Goal: Task Accomplishment & Management: Manage account settings

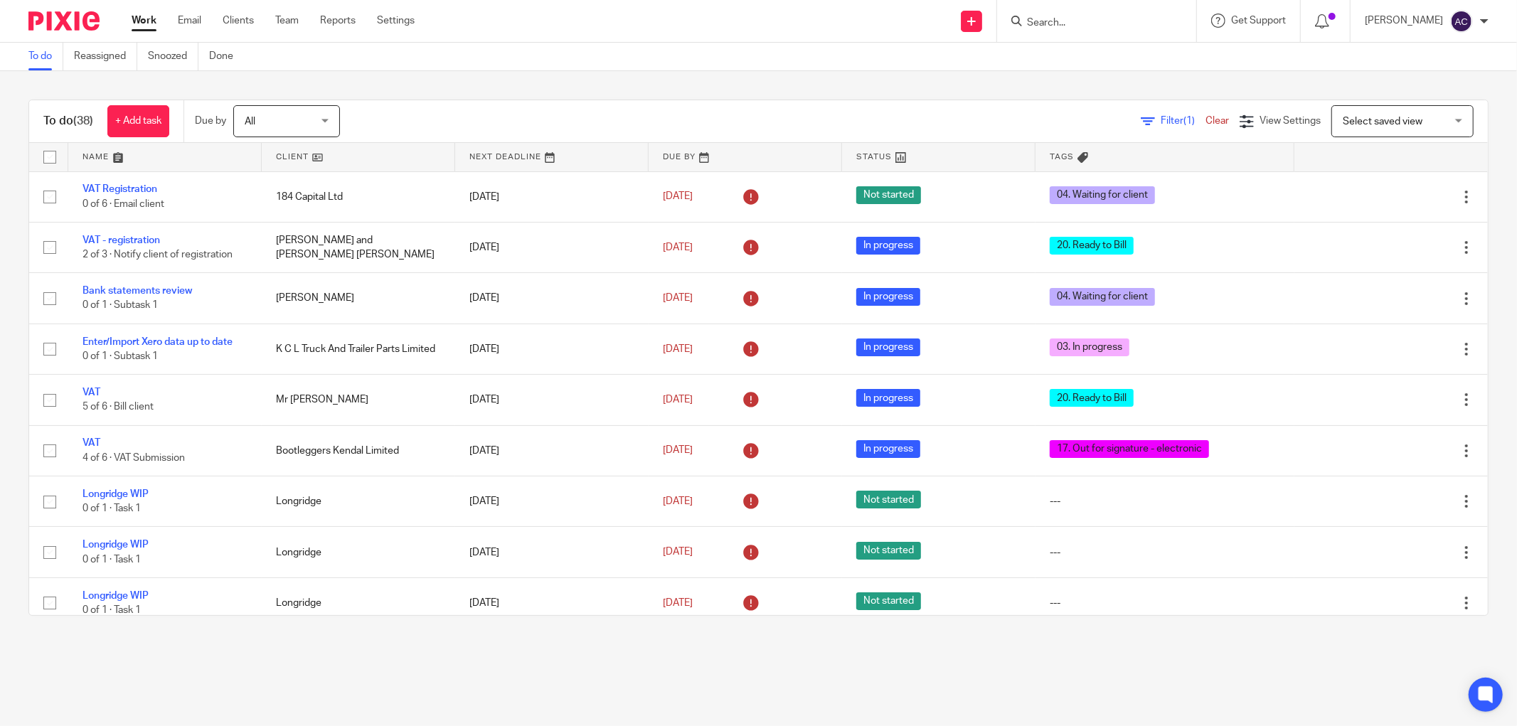
click at [1032, 20] on input "Search" at bounding box center [1089, 23] width 128 height 13
type input "efficient"
click at [1057, 55] on link at bounding box center [1110, 55] width 176 height 21
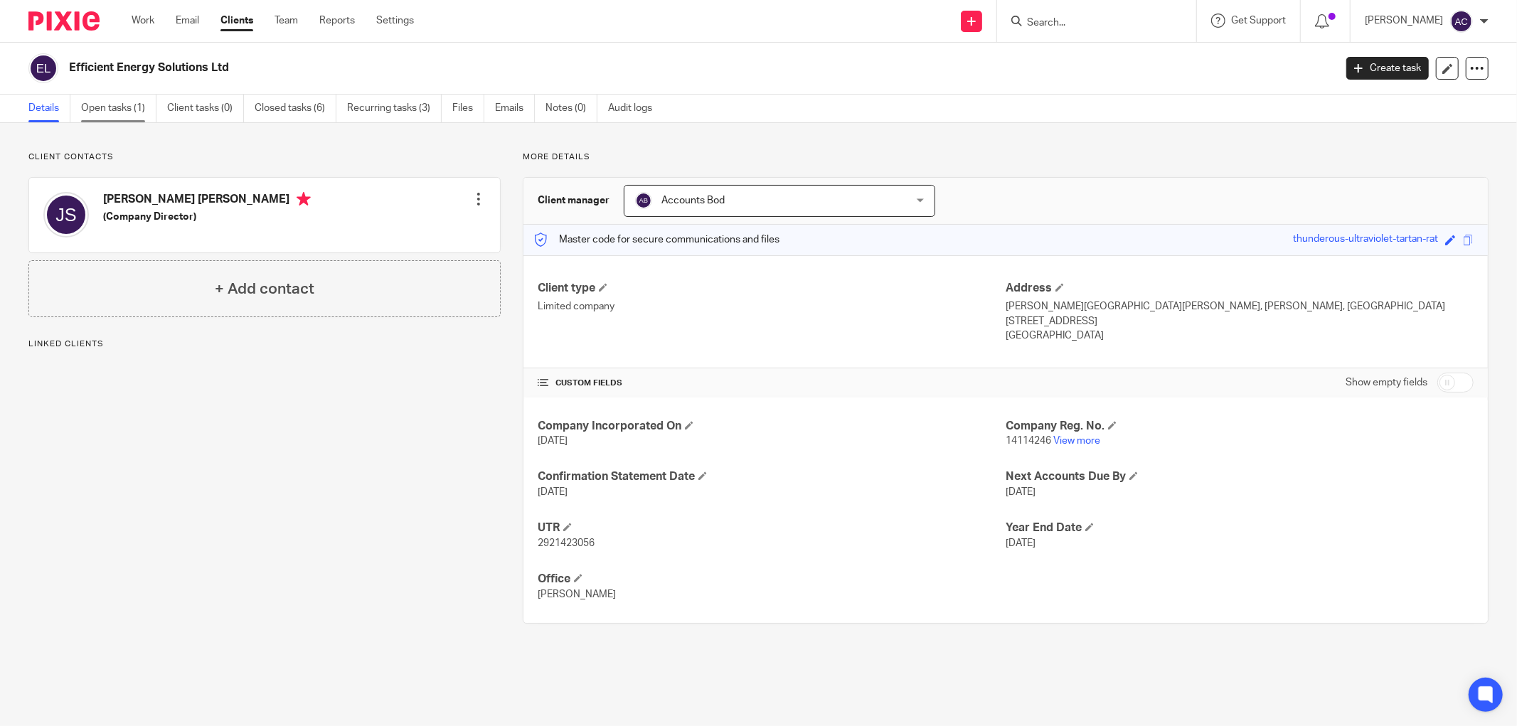
click at [127, 114] on link "Open tasks (1)" at bounding box center [118, 109] width 75 height 28
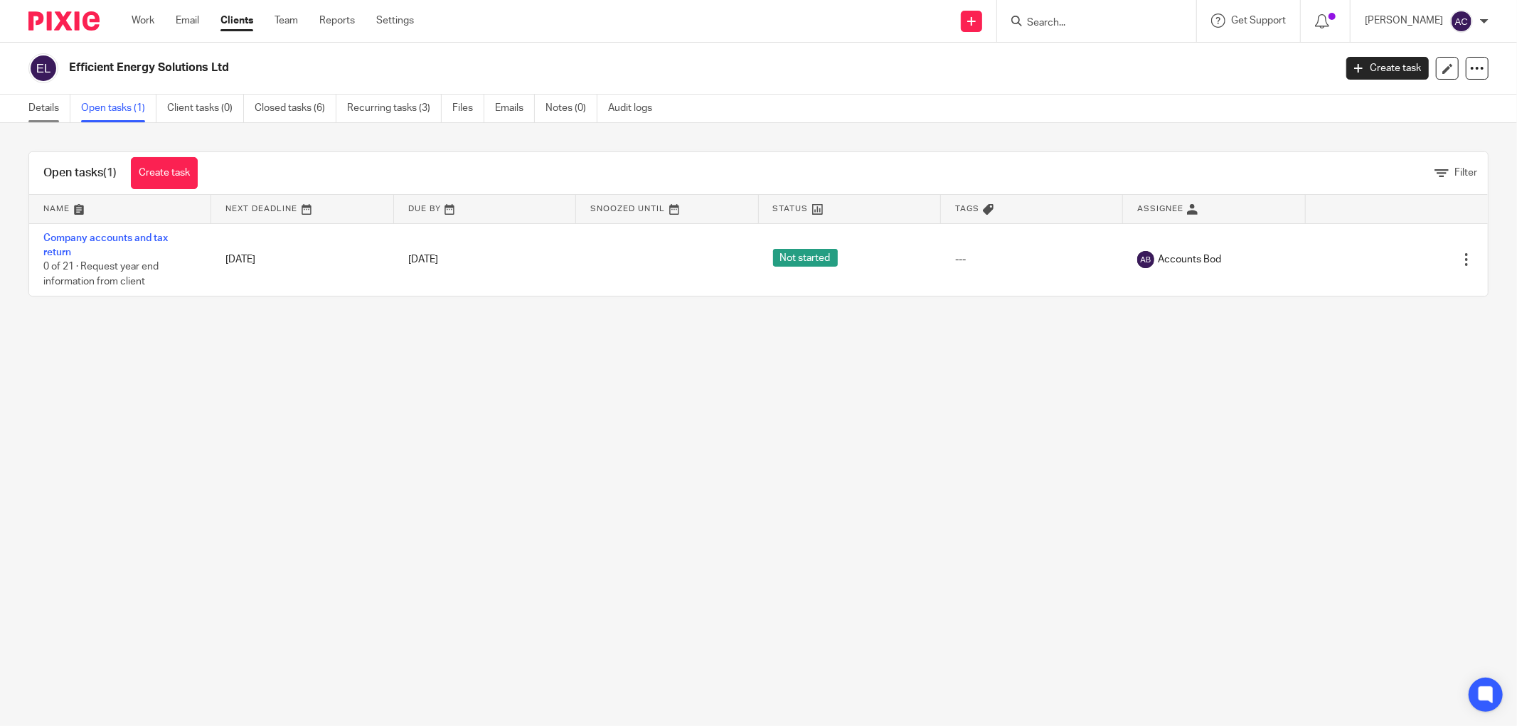
click at [50, 105] on link "Details" at bounding box center [49, 109] width 42 height 28
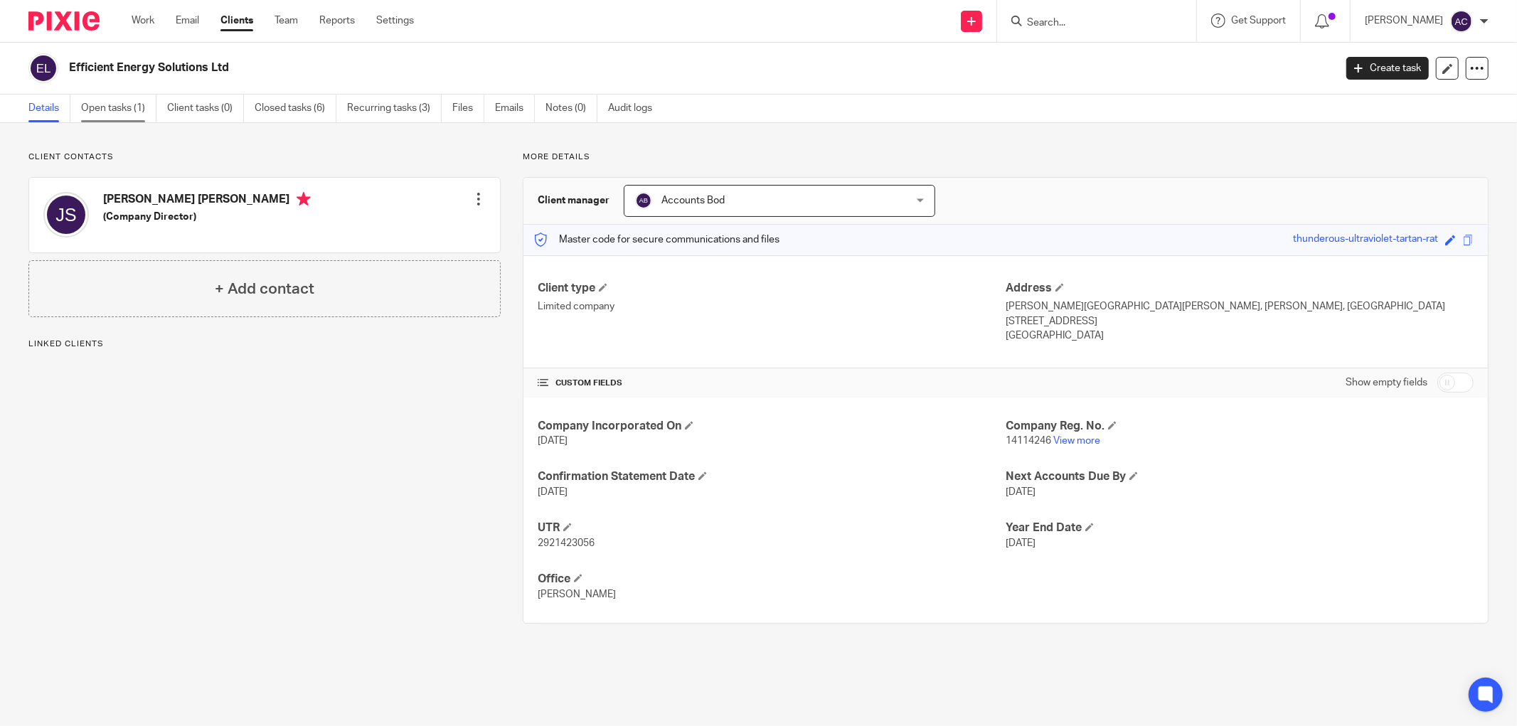
click at [127, 107] on link "Open tasks (1)" at bounding box center [118, 109] width 75 height 28
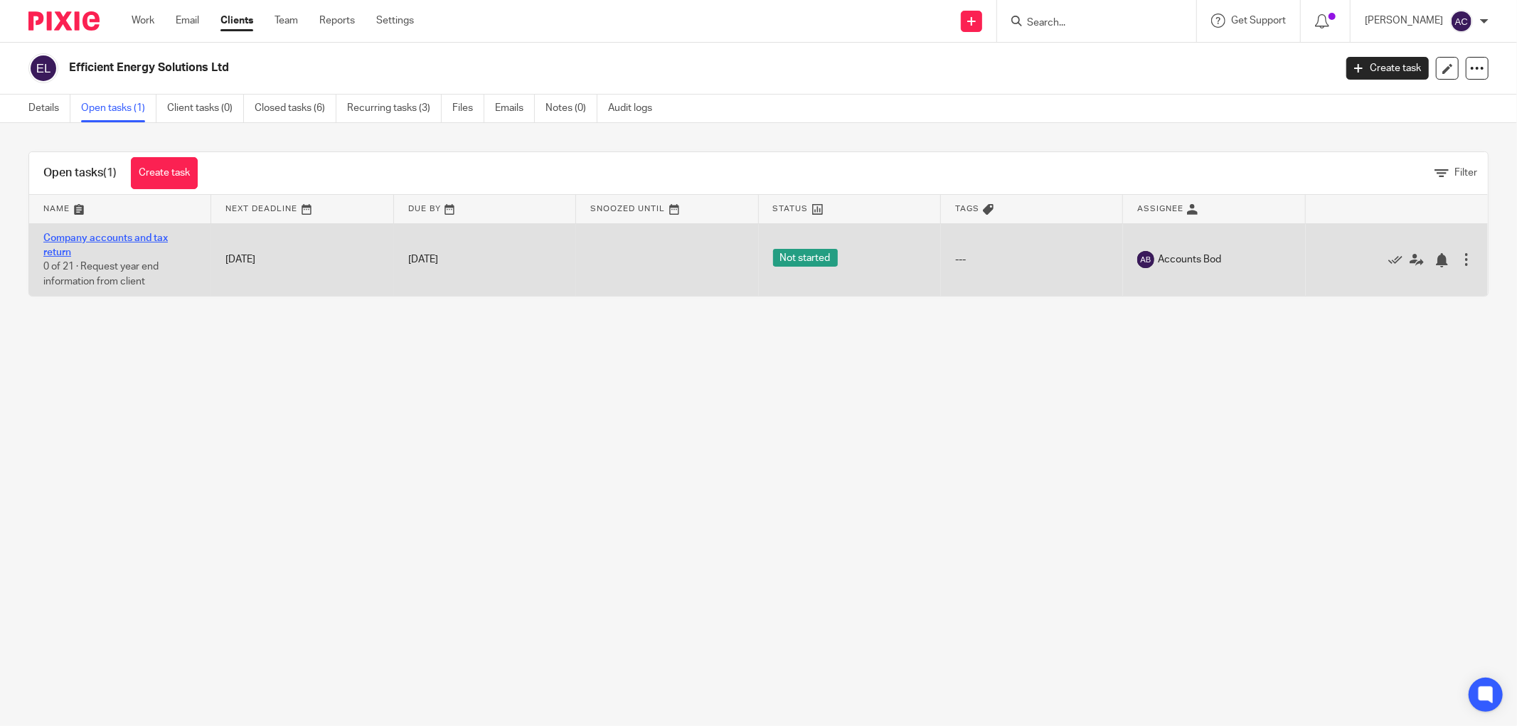
click at [128, 235] on link "Company accounts and tax return" at bounding box center [105, 245] width 124 height 24
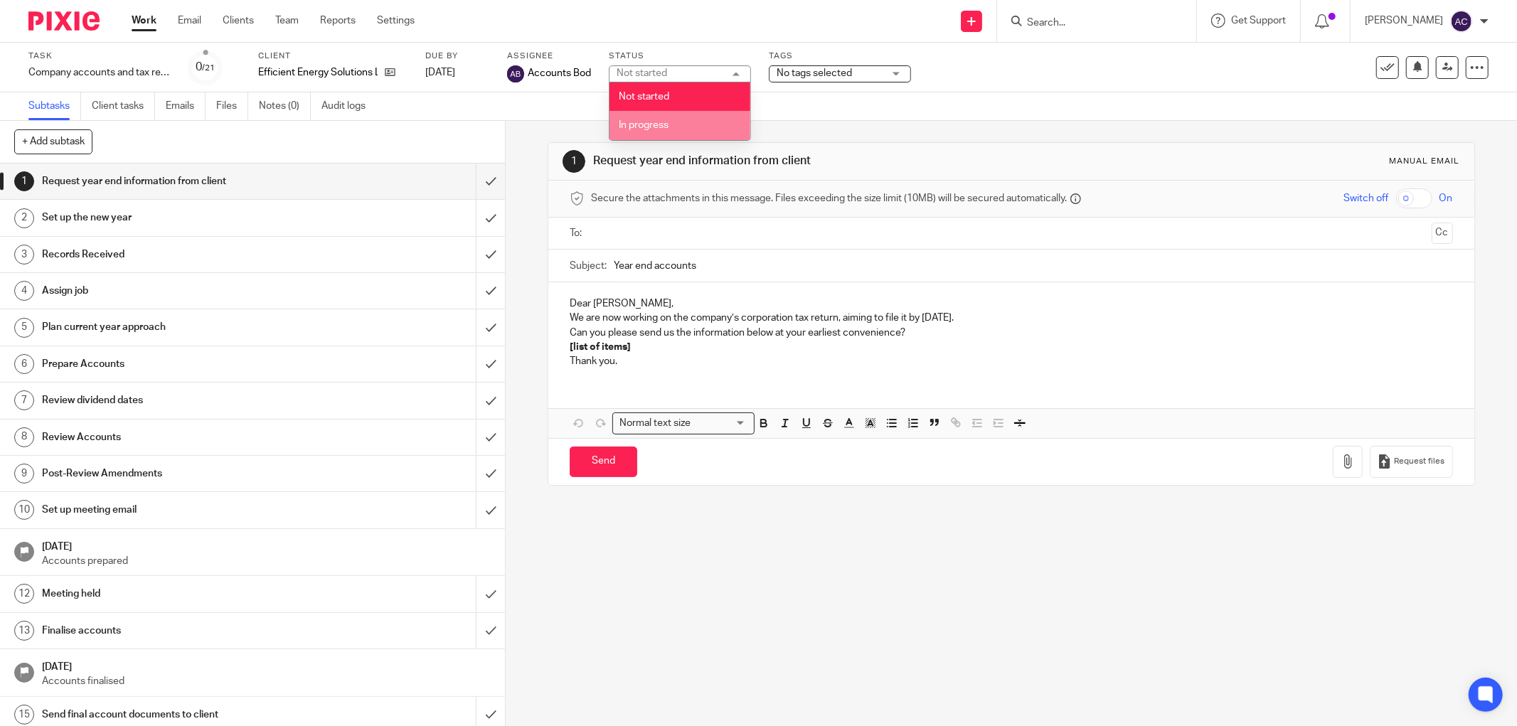
click at [667, 119] on li "In progress" at bounding box center [679, 125] width 141 height 29
click at [826, 72] on span "No tags selected" at bounding box center [813, 73] width 75 height 10
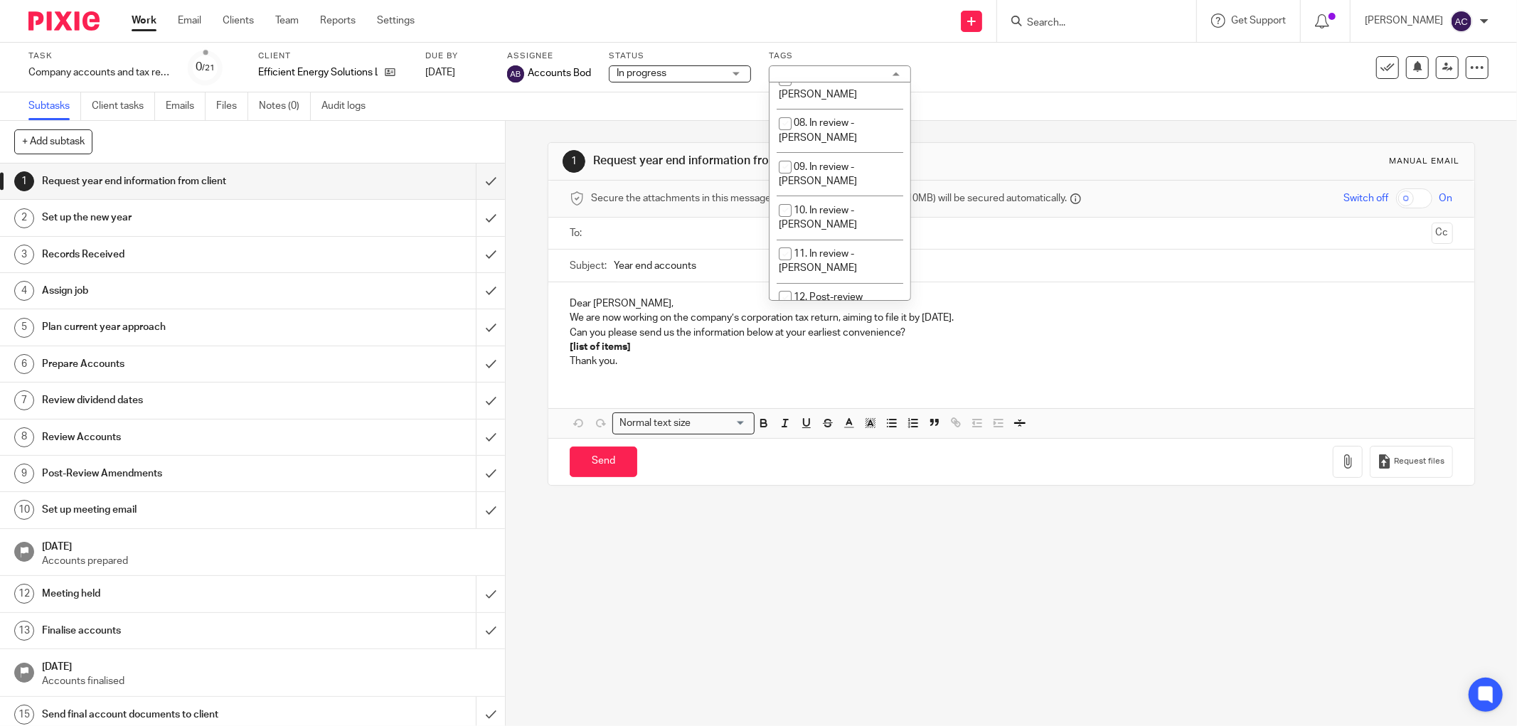
scroll to position [380, 0]
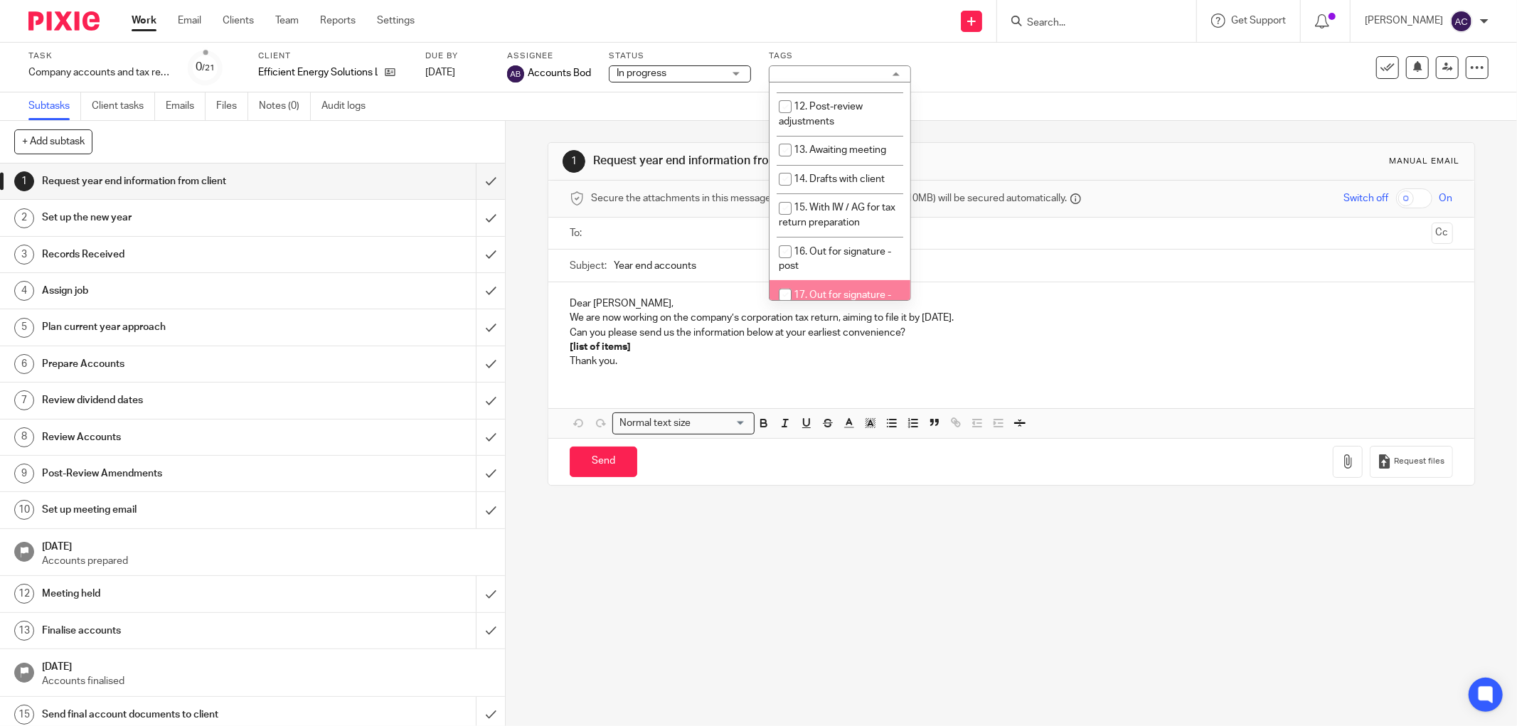
click at [788, 282] on input "checkbox" at bounding box center [784, 295] width 27 height 27
checkbox input "true"
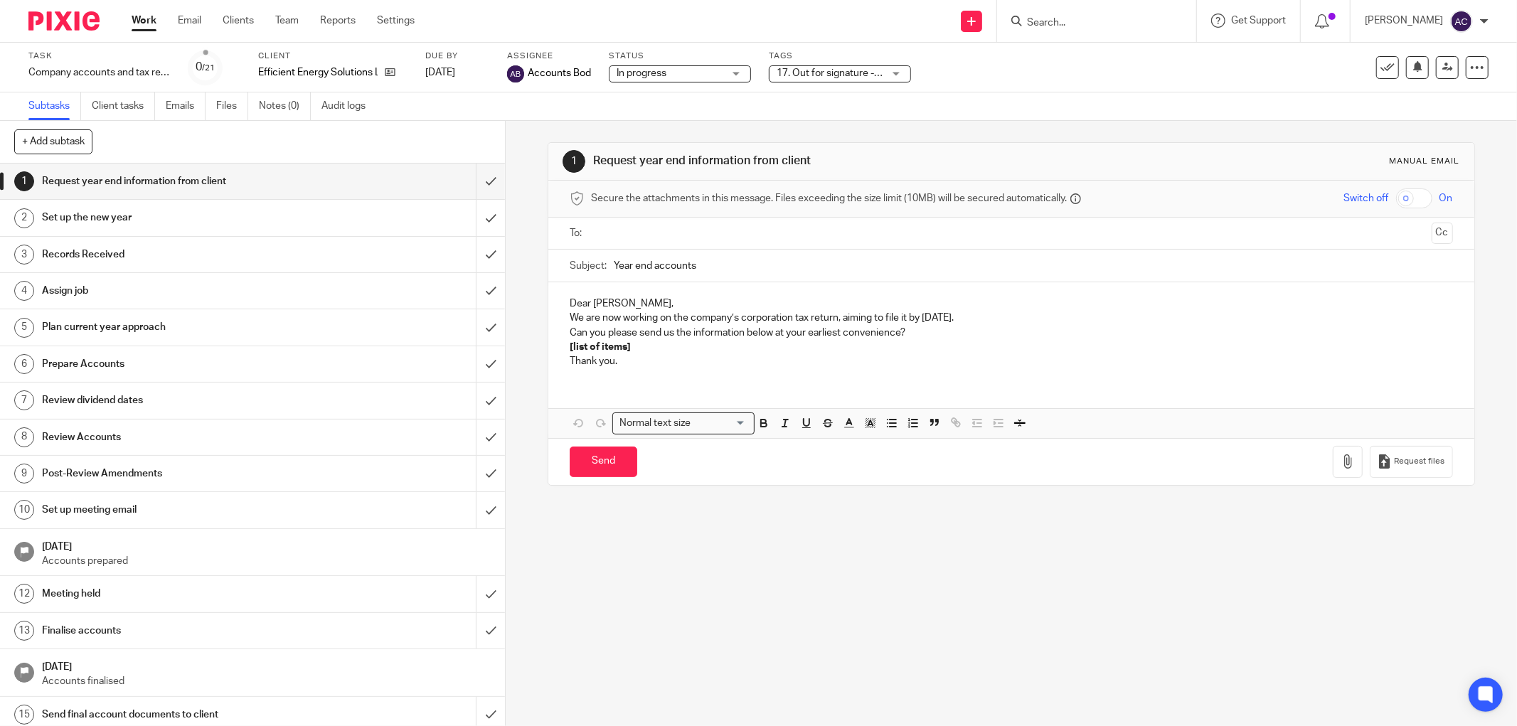
click at [152, 20] on link "Work" at bounding box center [144, 21] width 25 height 14
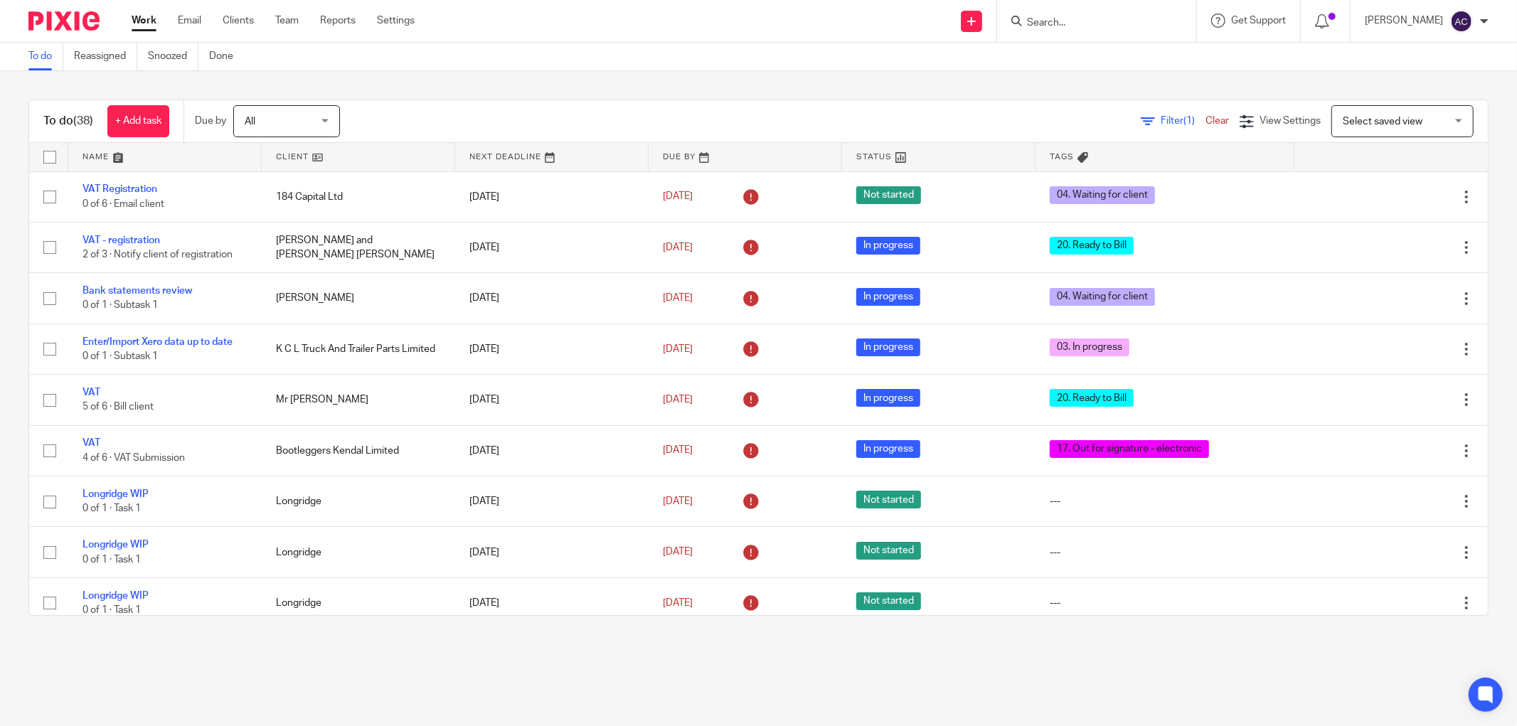
click at [1074, 22] on input "Search" at bounding box center [1089, 23] width 128 height 13
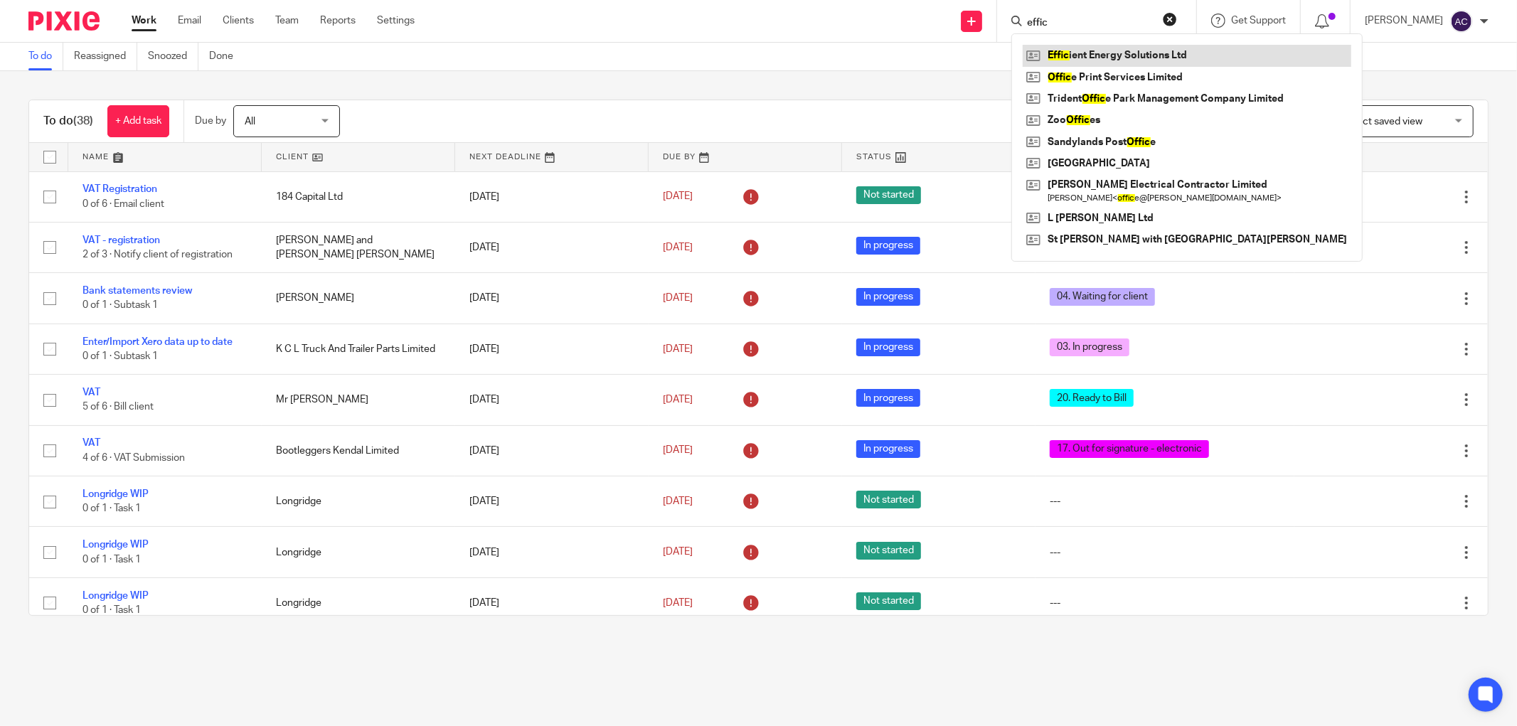
type input "effic"
click at [1070, 55] on link at bounding box center [1186, 55] width 328 height 21
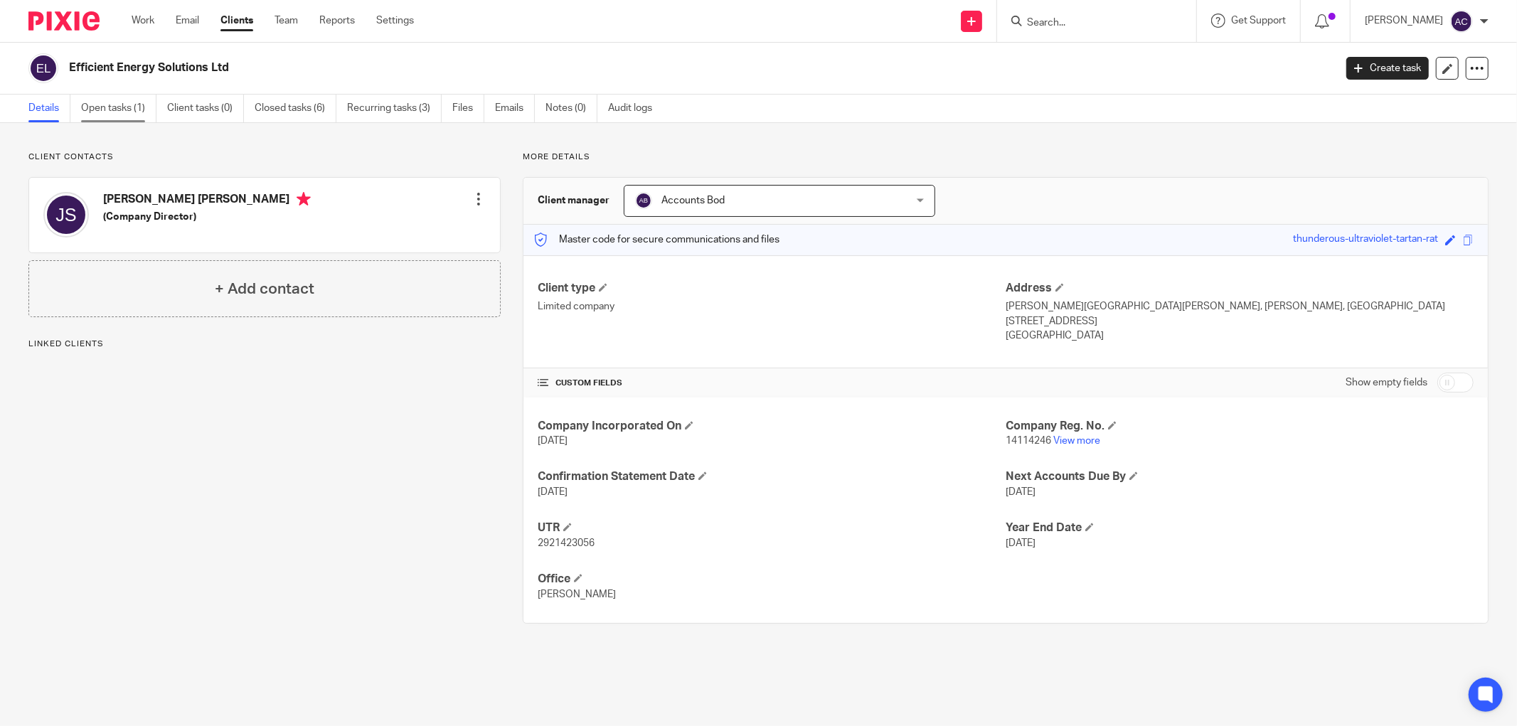
click at [118, 104] on link "Open tasks (1)" at bounding box center [118, 109] width 75 height 28
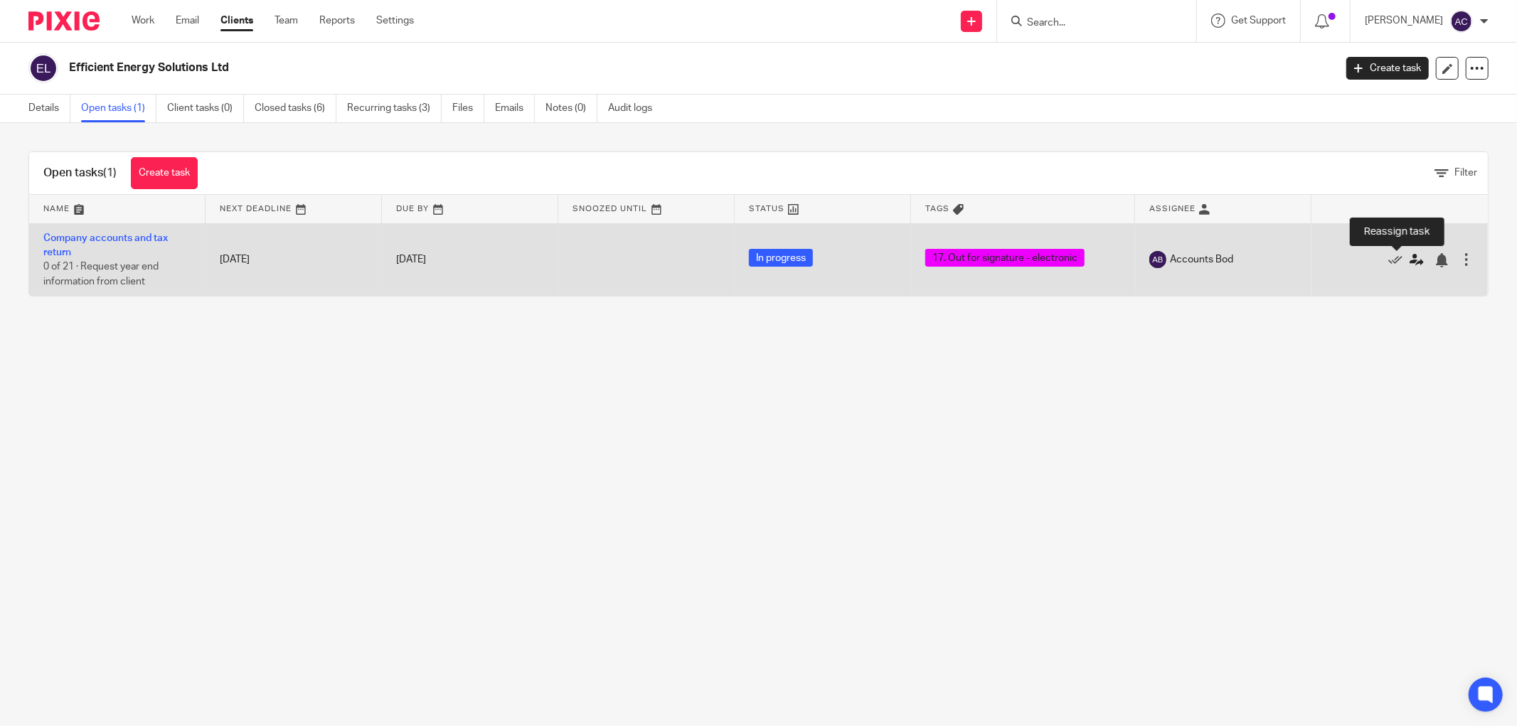
click at [1409, 260] on icon at bounding box center [1416, 260] width 14 height 14
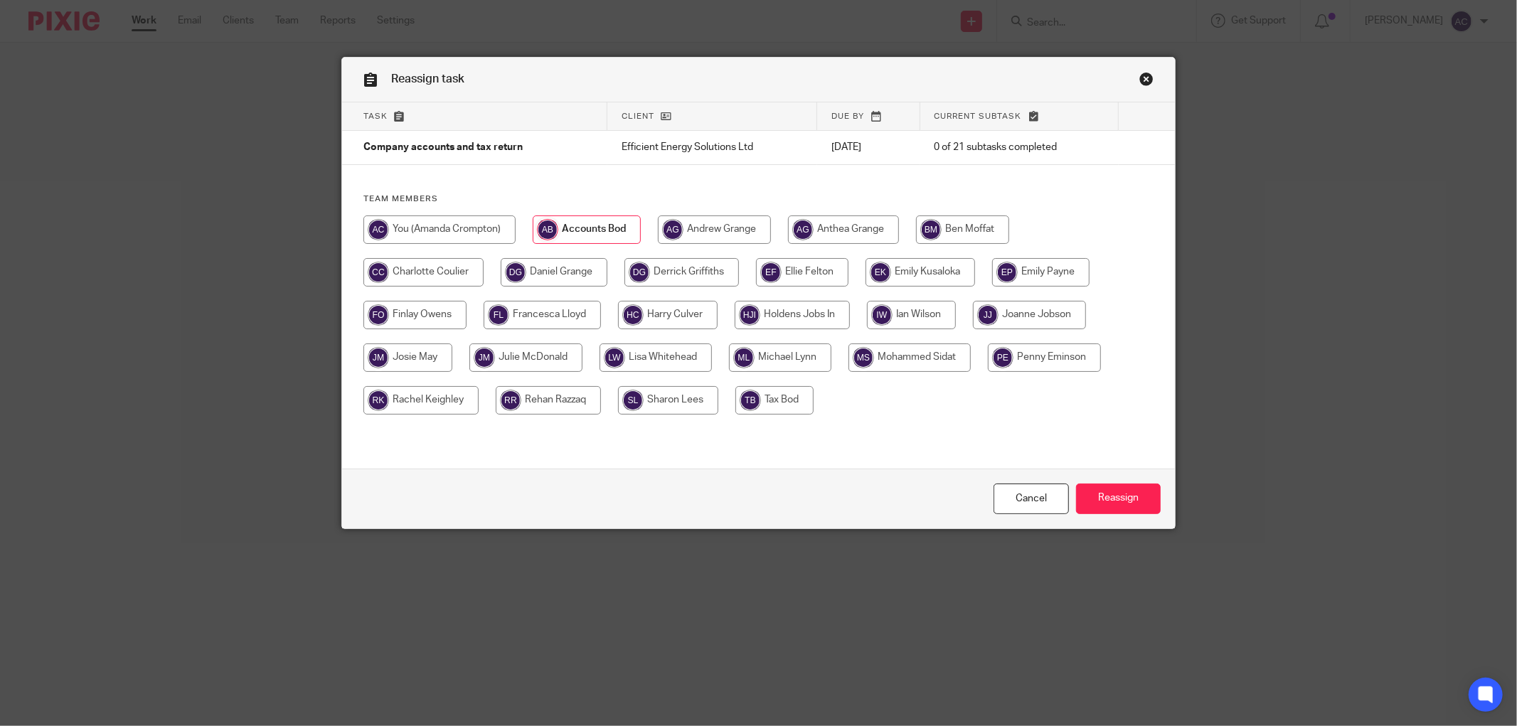
click at [441, 226] on input "radio" at bounding box center [439, 229] width 152 height 28
radio input "true"
click at [1106, 496] on input "Reassign" at bounding box center [1118, 498] width 85 height 31
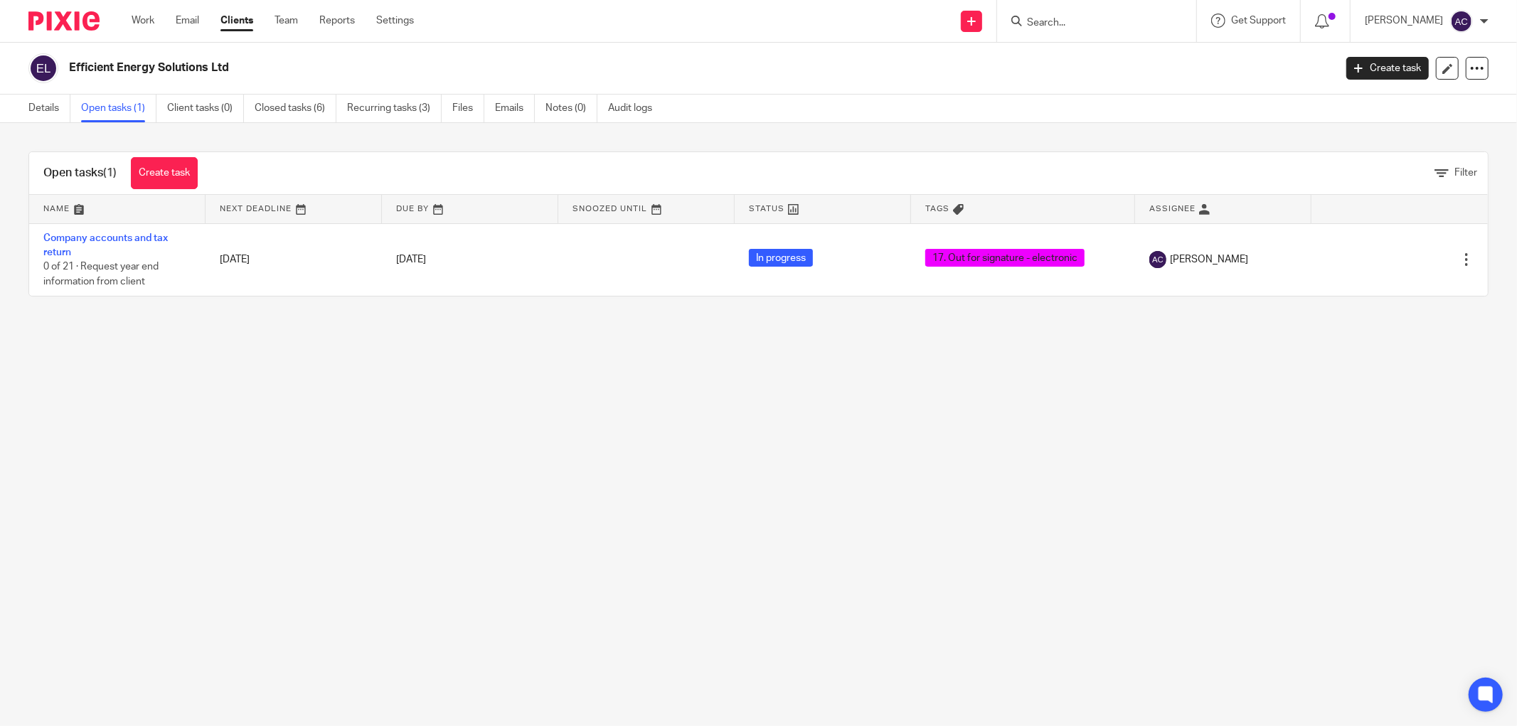
click at [1106, 24] on input "Search" at bounding box center [1089, 23] width 128 height 13
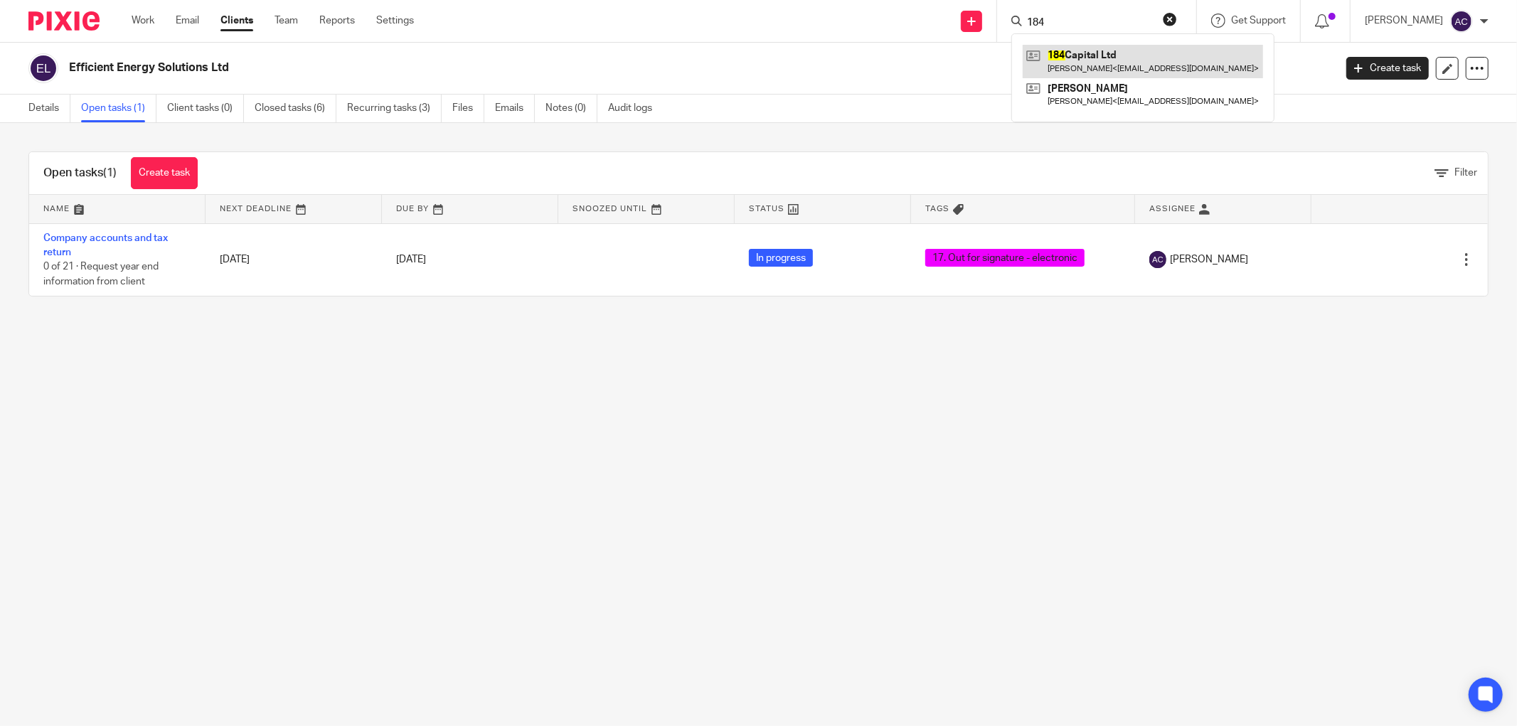
type input "184"
click at [1106, 62] on link at bounding box center [1142, 61] width 240 height 33
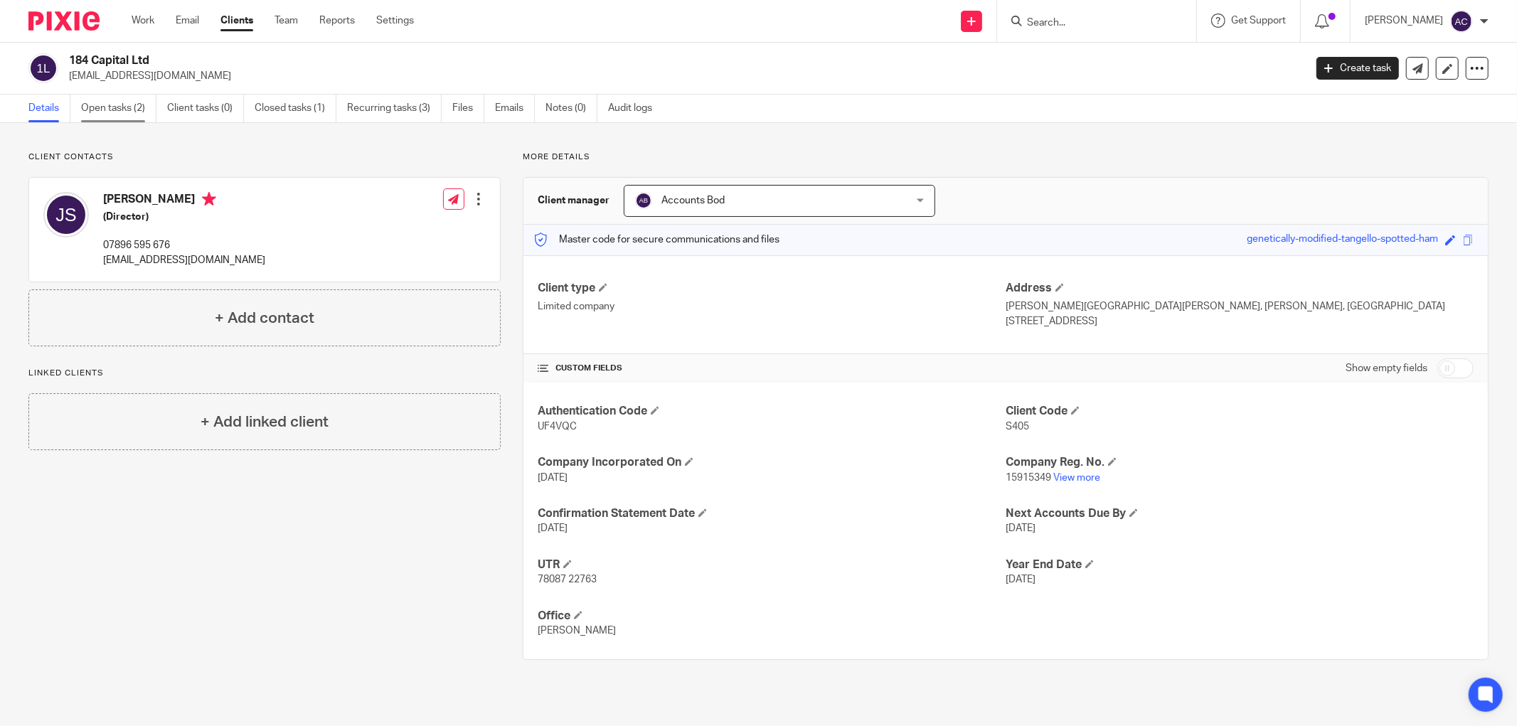
click at [114, 100] on link "Open tasks (2)" at bounding box center [118, 109] width 75 height 28
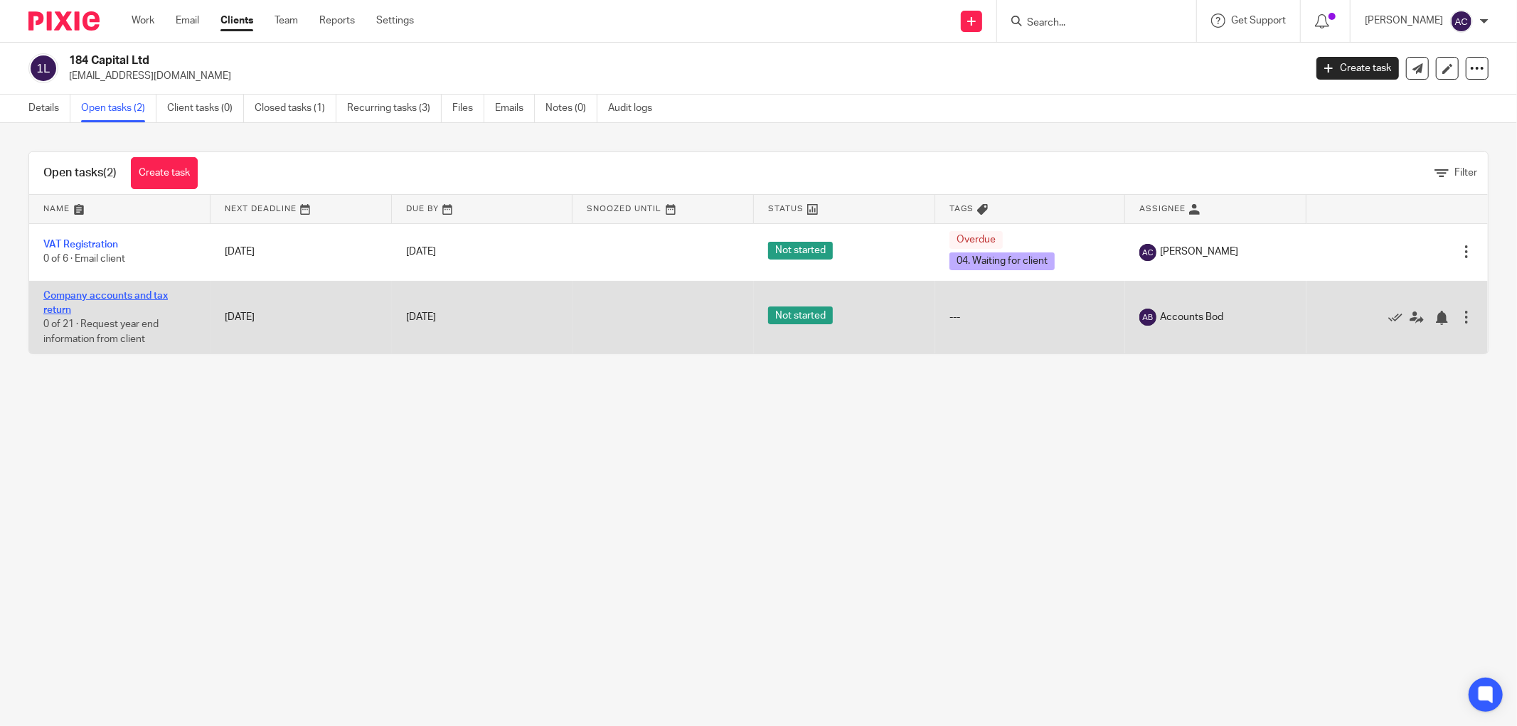
click at [100, 294] on link "Company accounts and tax return" at bounding box center [105, 303] width 124 height 24
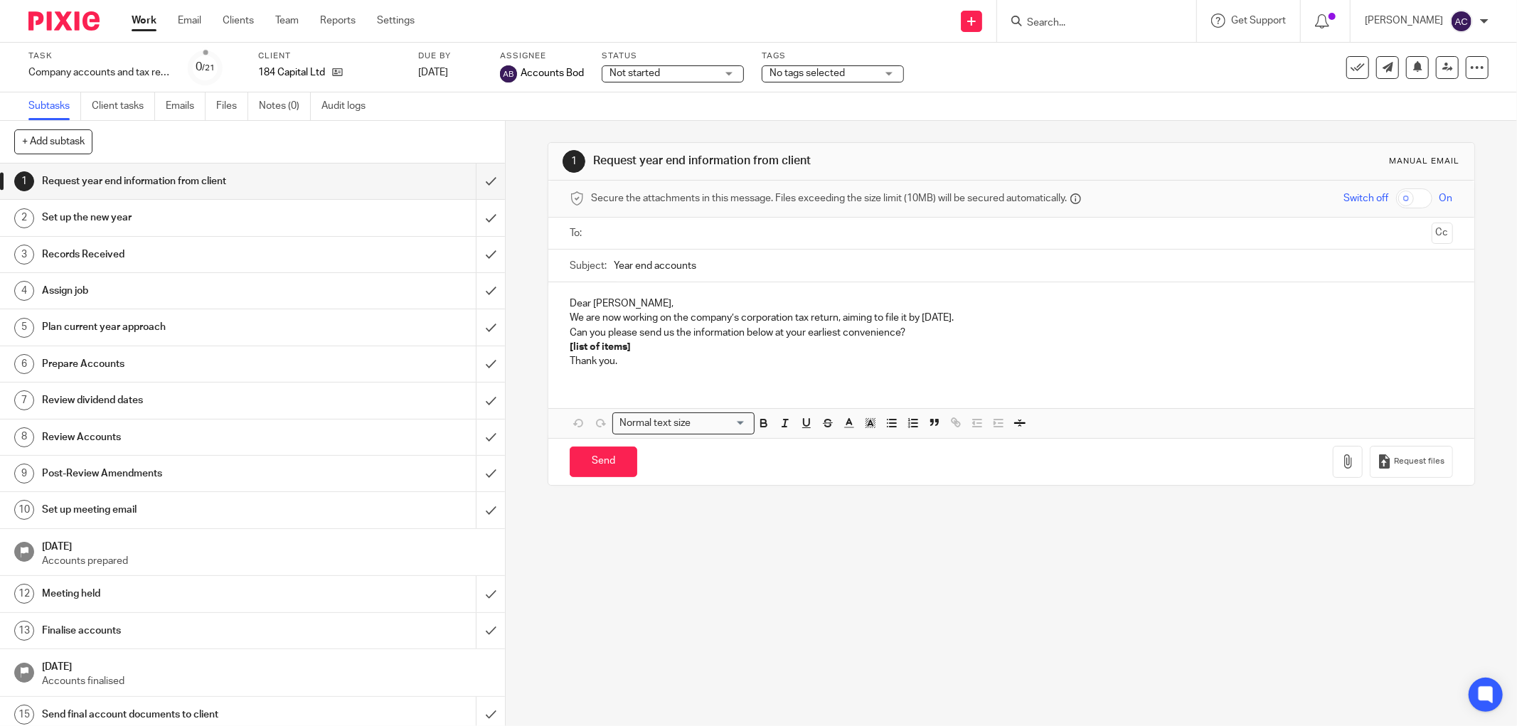
click at [721, 68] on div "Not started Not started" at bounding box center [672, 73] width 142 height 17
click at [700, 117] on li "In progress" at bounding box center [672, 125] width 141 height 29
click at [830, 68] on span "No tags selected" at bounding box center [806, 73] width 75 height 10
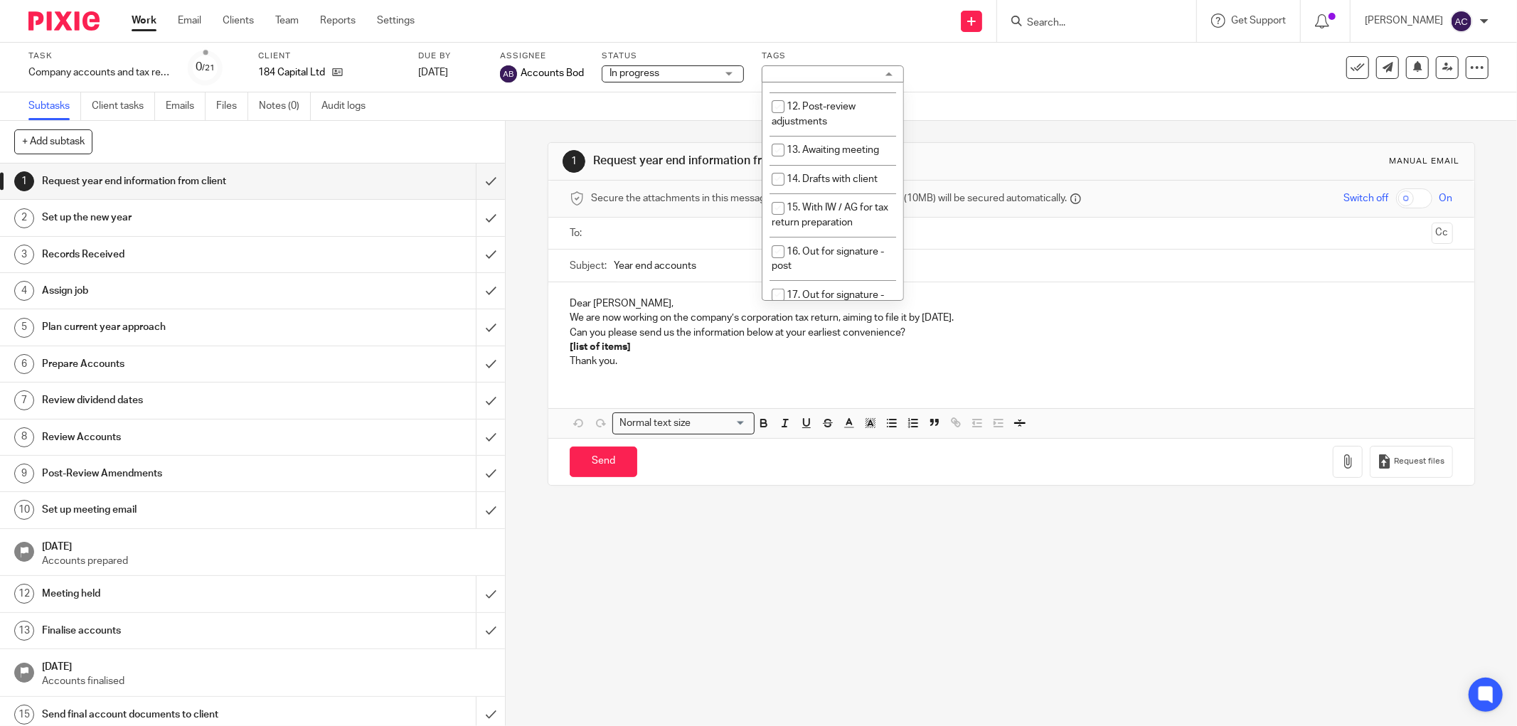
scroll to position [571, 0]
click at [782, 91] on input "checkbox" at bounding box center [777, 104] width 27 height 27
checkbox input "true"
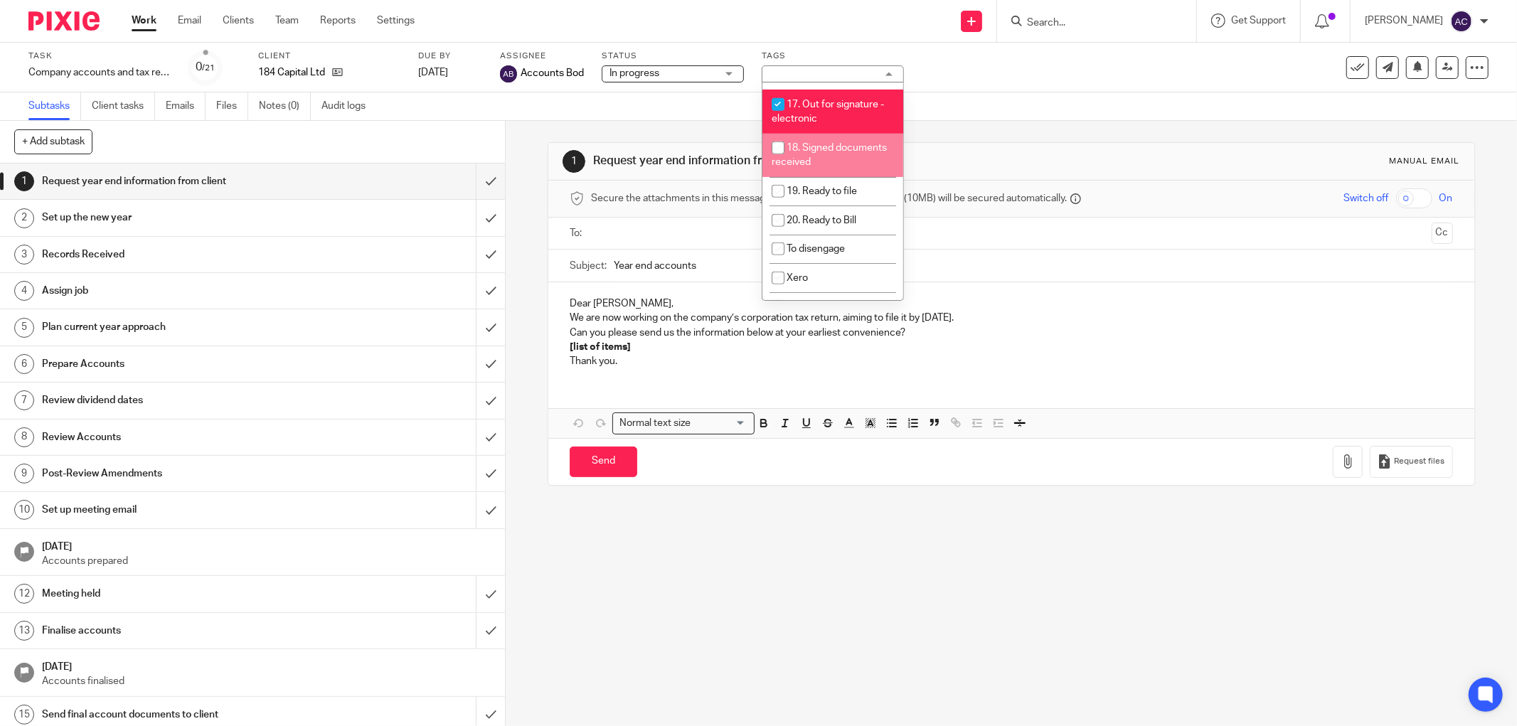
click at [145, 22] on link "Work" at bounding box center [144, 21] width 25 height 14
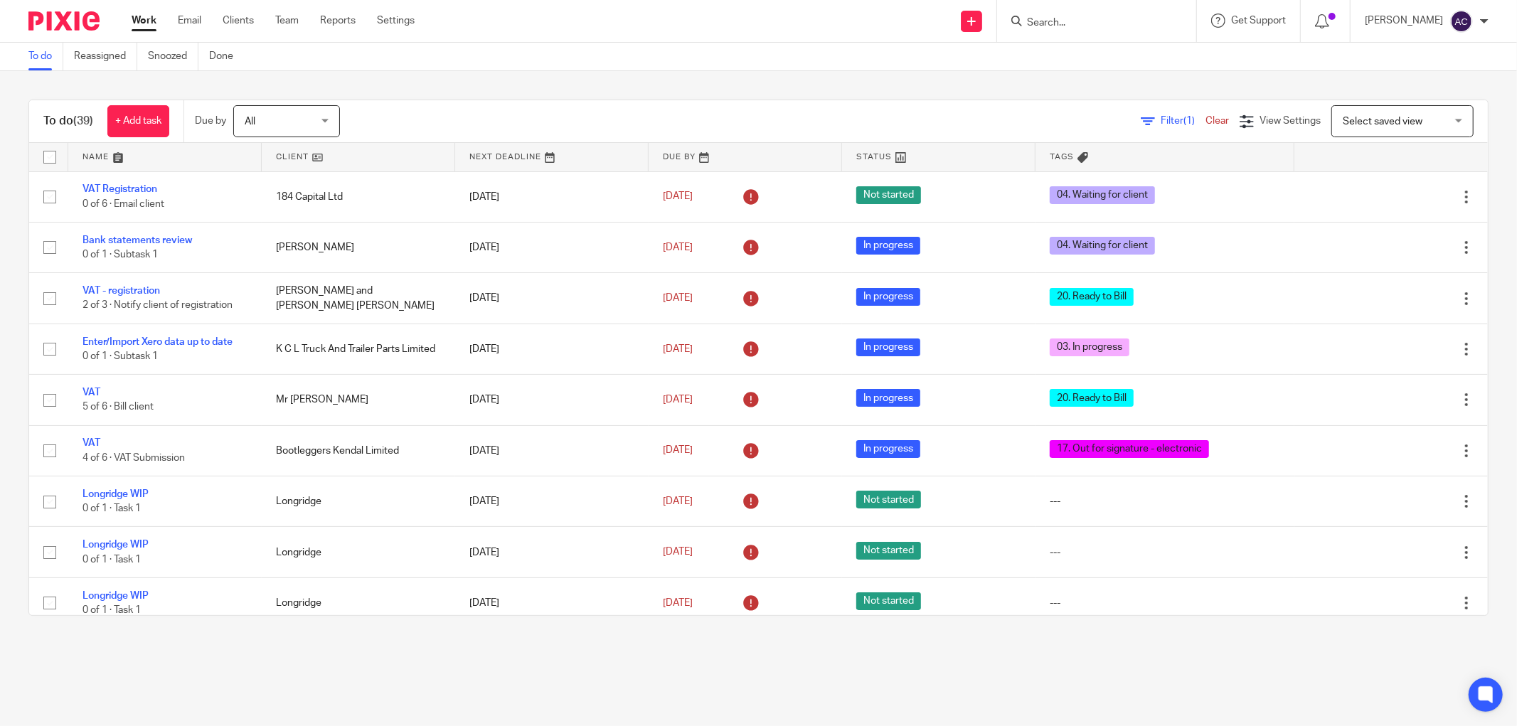
click at [1160, 122] on span "Filter (1)" at bounding box center [1182, 121] width 45 height 10
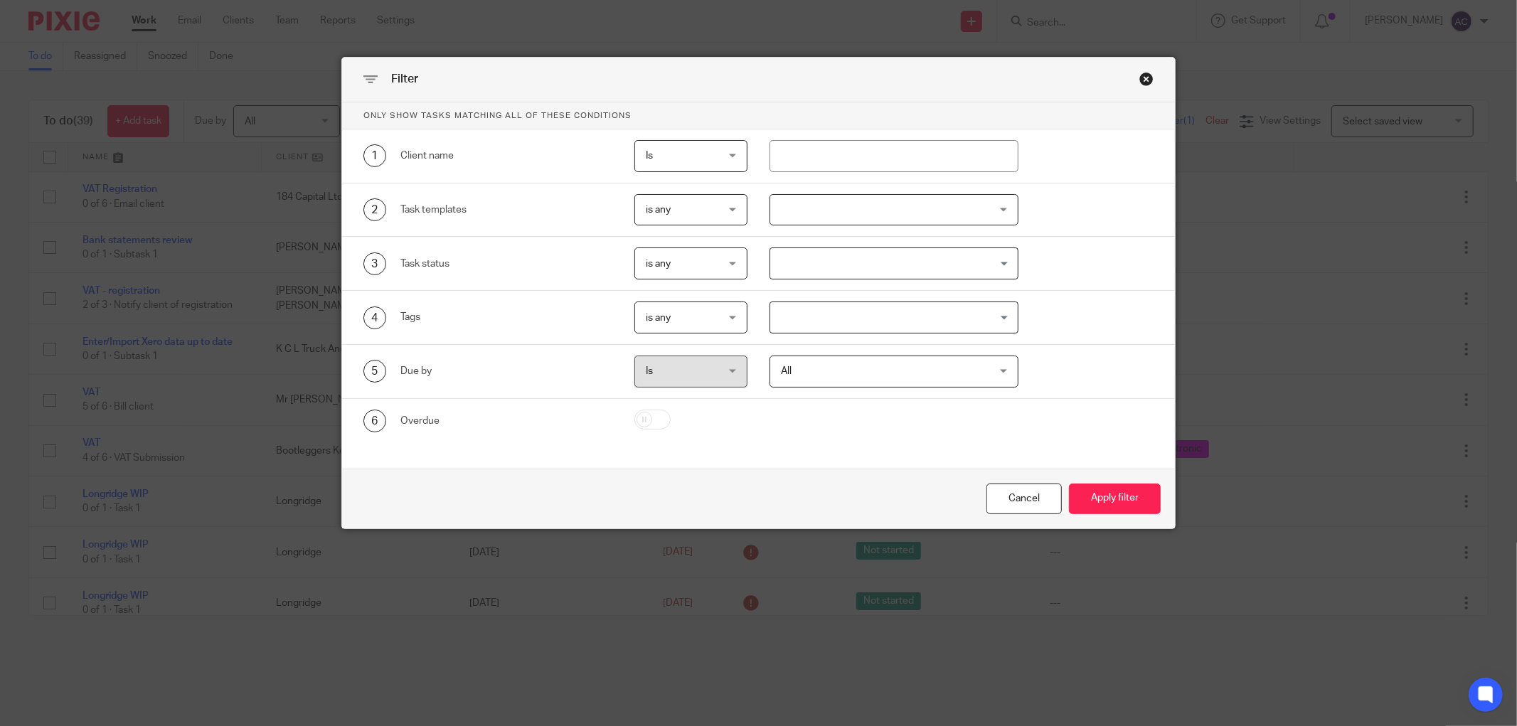
click at [928, 311] on input "Search for option" at bounding box center [890, 317] width 238 height 25
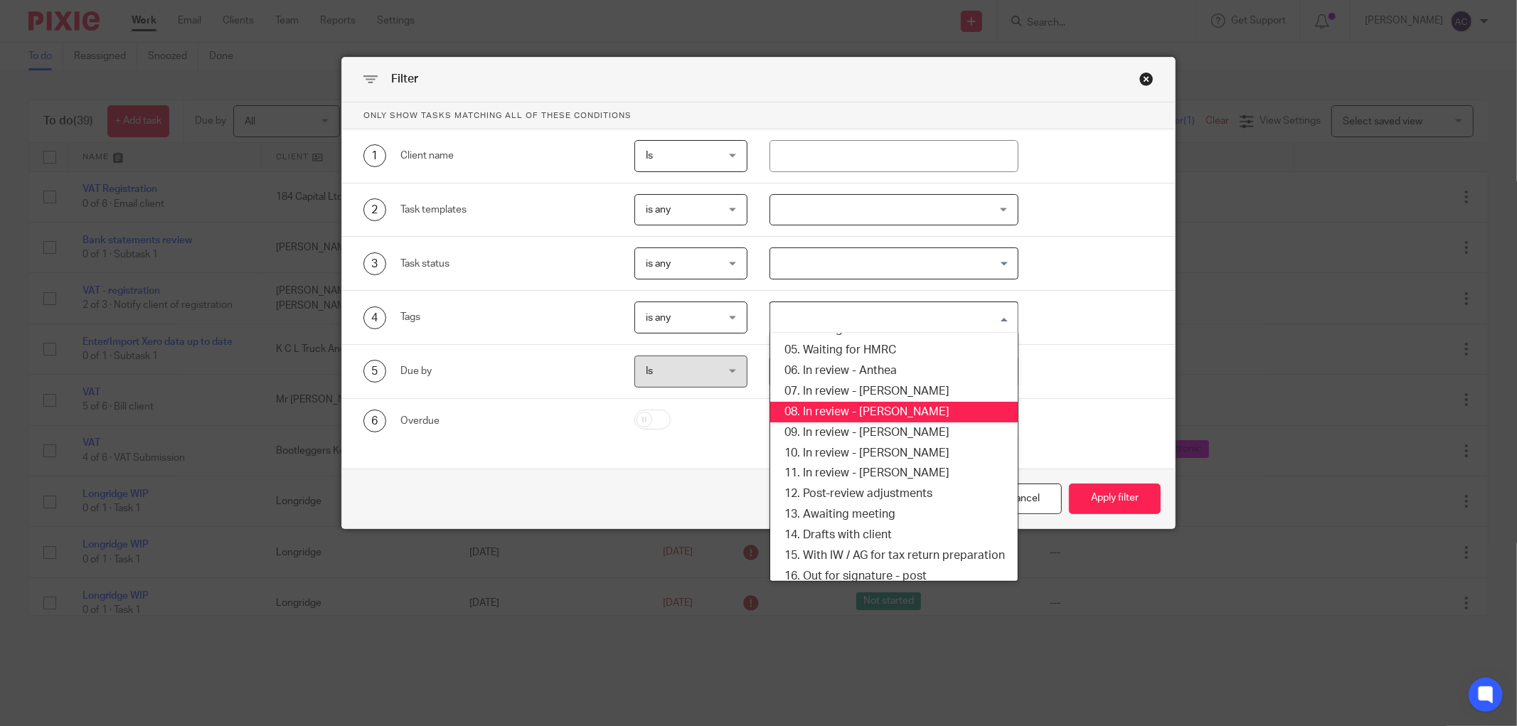
scroll to position [158, 0]
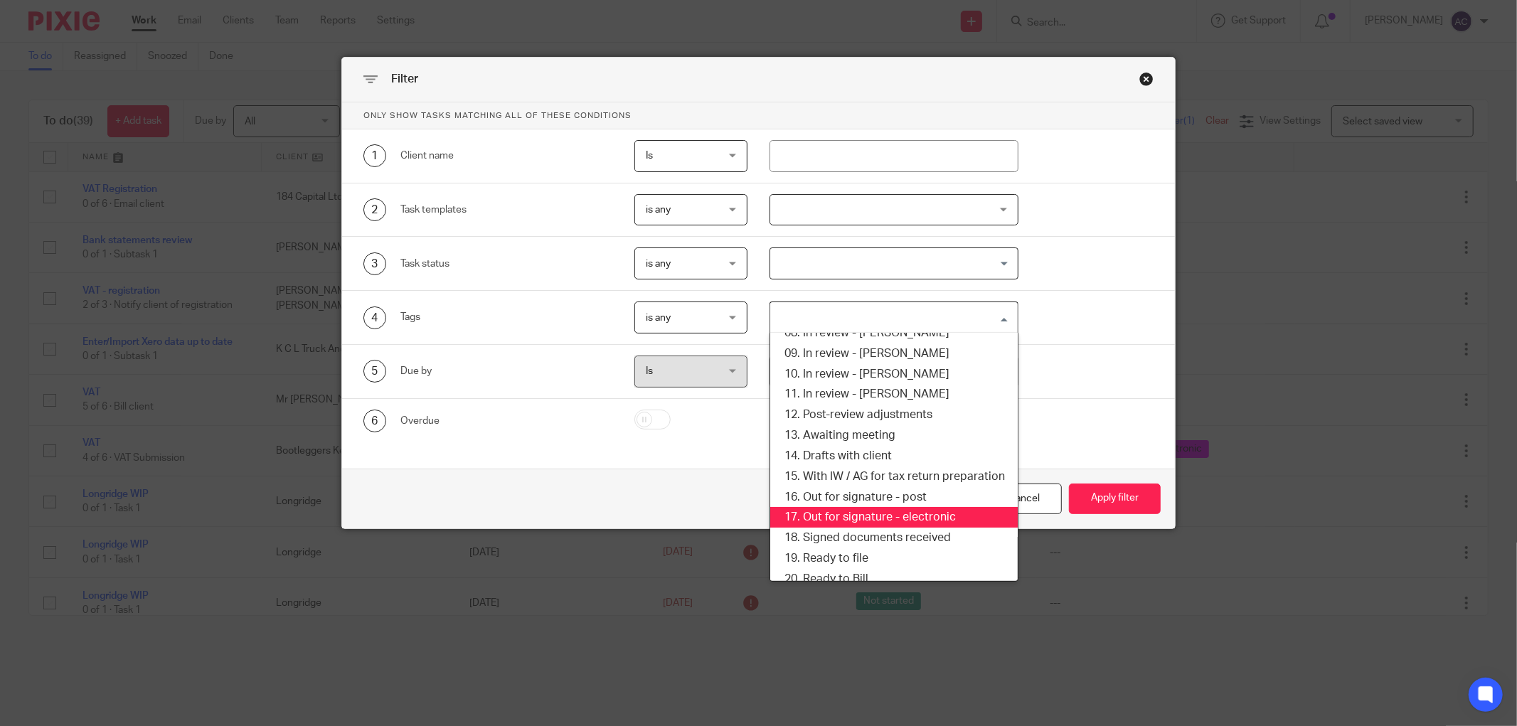
click at [871, 513] on li "17. Out for signature - electronic" at bounding box center [893, 517] width 247 height 21
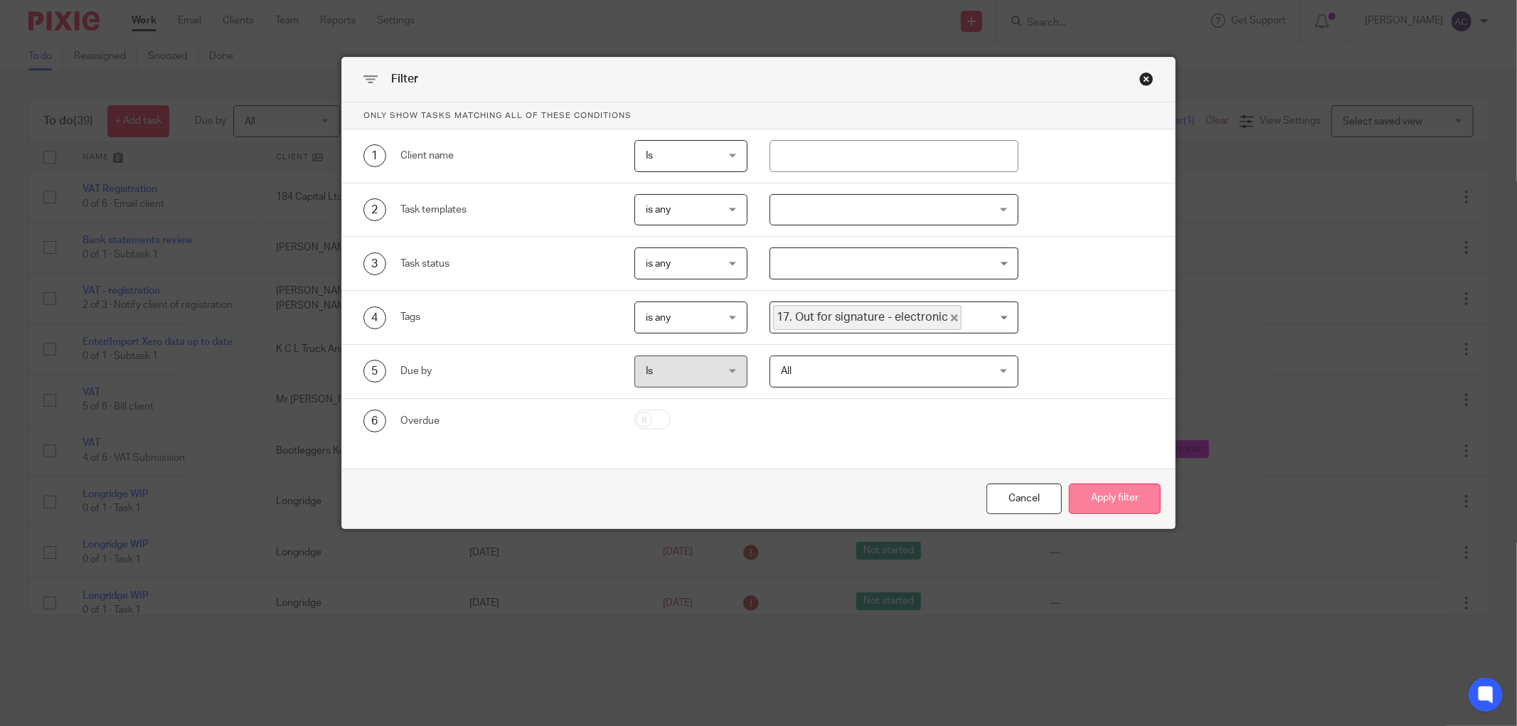
click at [1111, 498] on button "Apply filter" at bounding box center [1115, 498] width 92 height 31
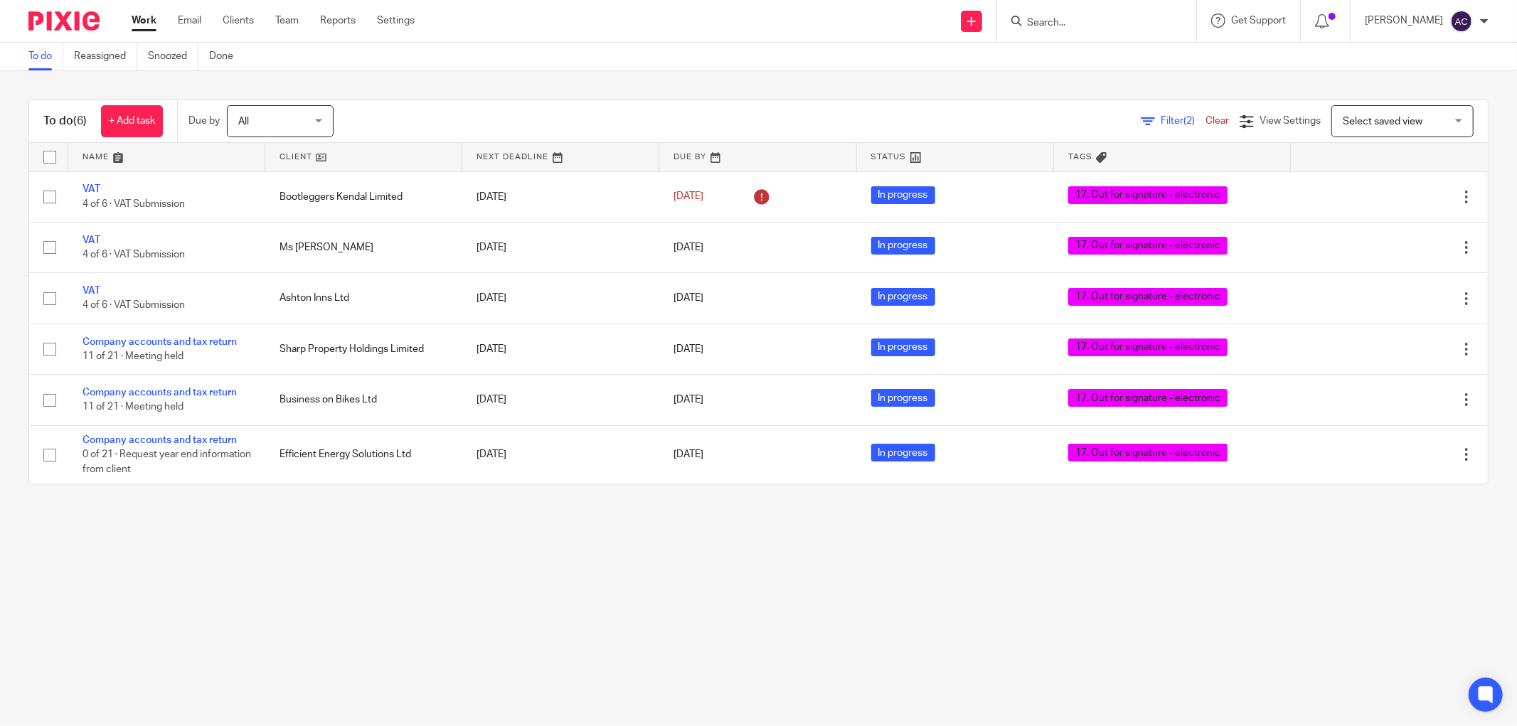
click at [1038, 22] on input "Search" at bounding box center [1089, 23] width 128 height 13
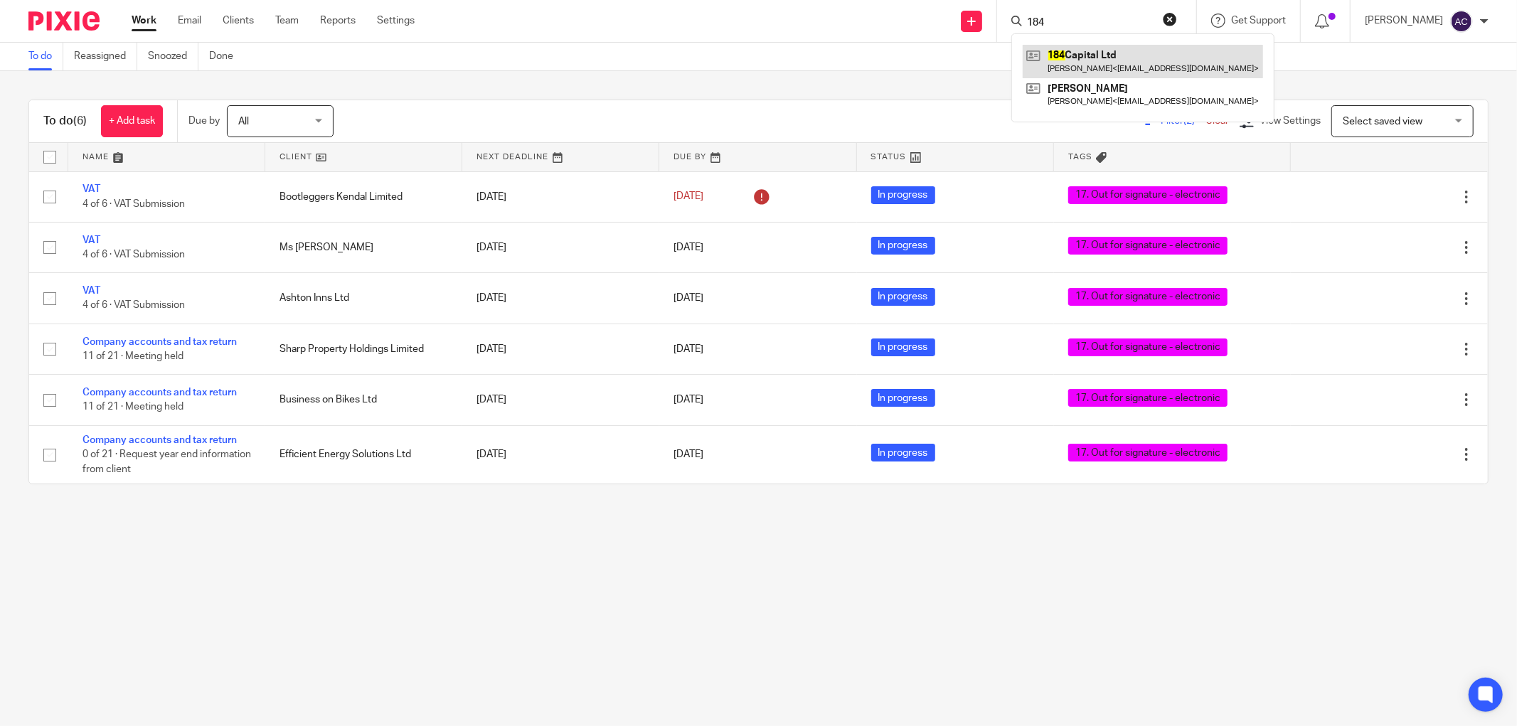
type input "184"
click at [1153, 64] on link at bounding box center [1142, 61] width 240 height 33
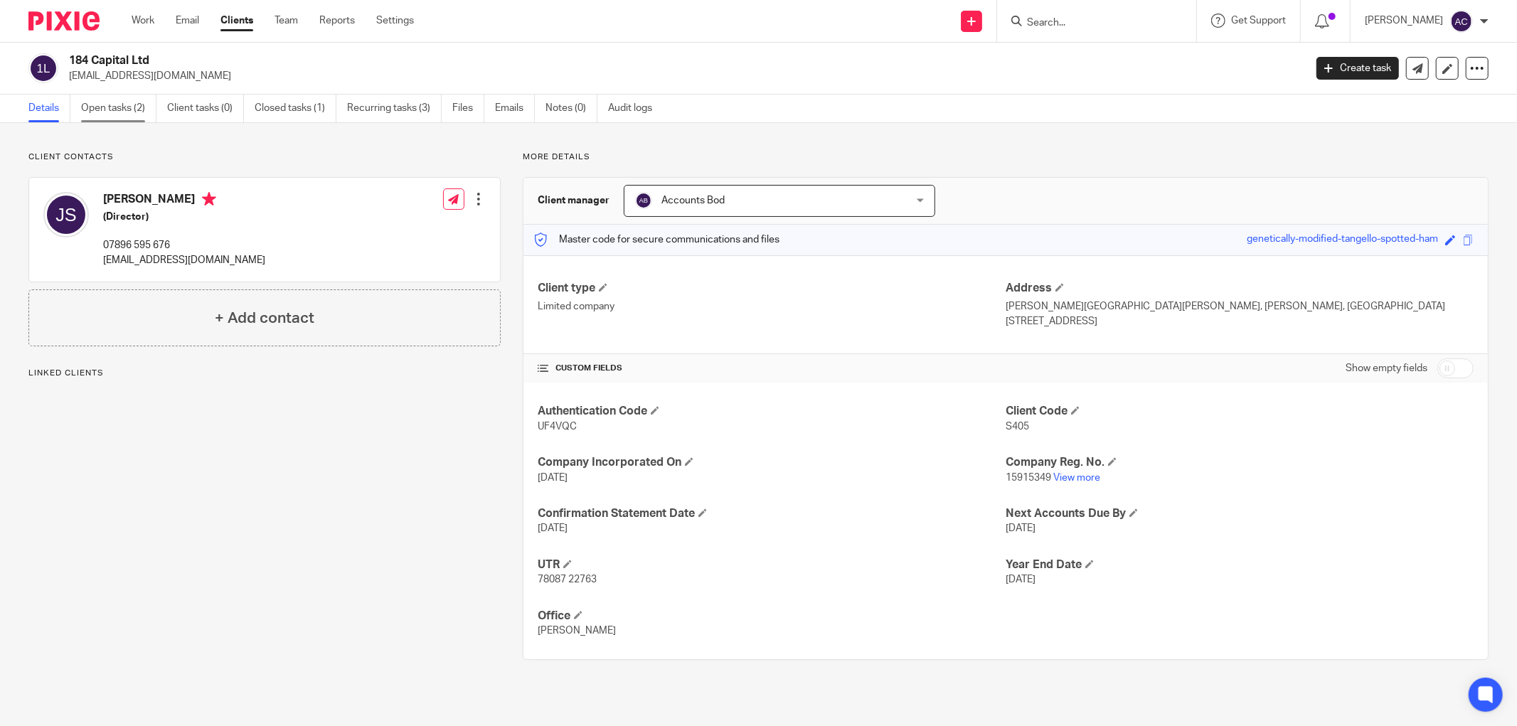
click at [125, 112] on link "Open tasks (2)" at bounding box center [118, 109] width 75 height 28
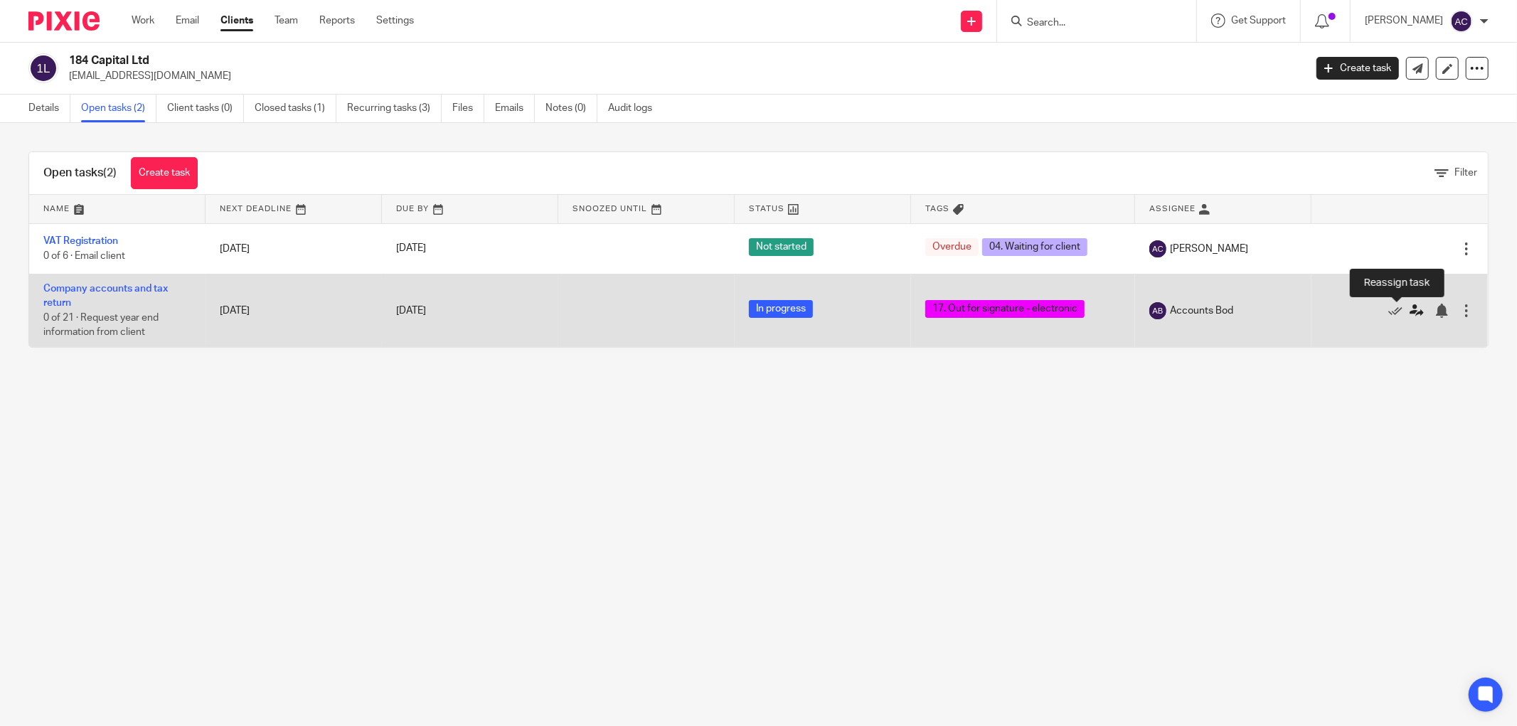
click at [1409, 311] on icon at bounding box center [1416, 311] width 14 height 14
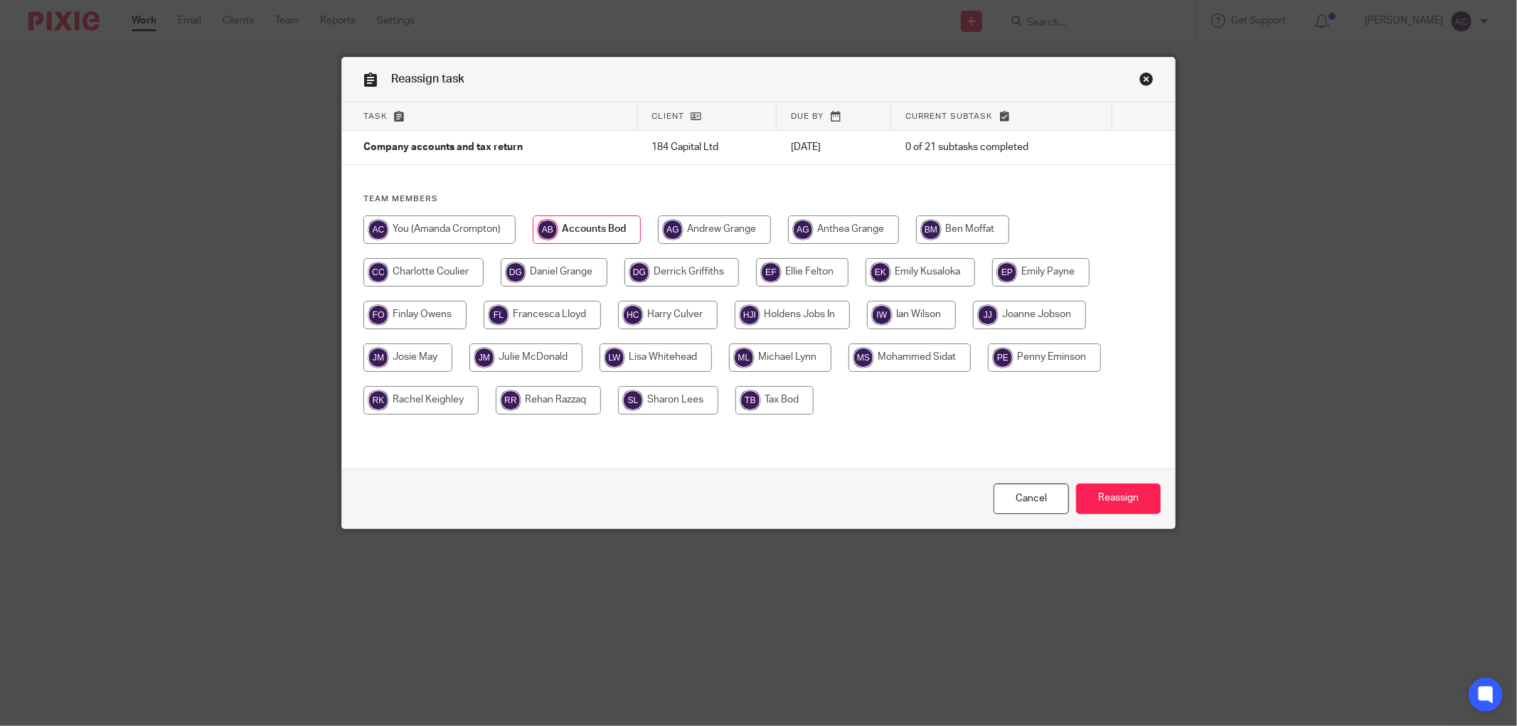
click at [450, 228] on input "radio" at bounding box center [439, 229] width 152 height 28
radio input "true"
click at [1107, 491] on input "Reassign" at bounding box center [1118, 498] width 85 height 31
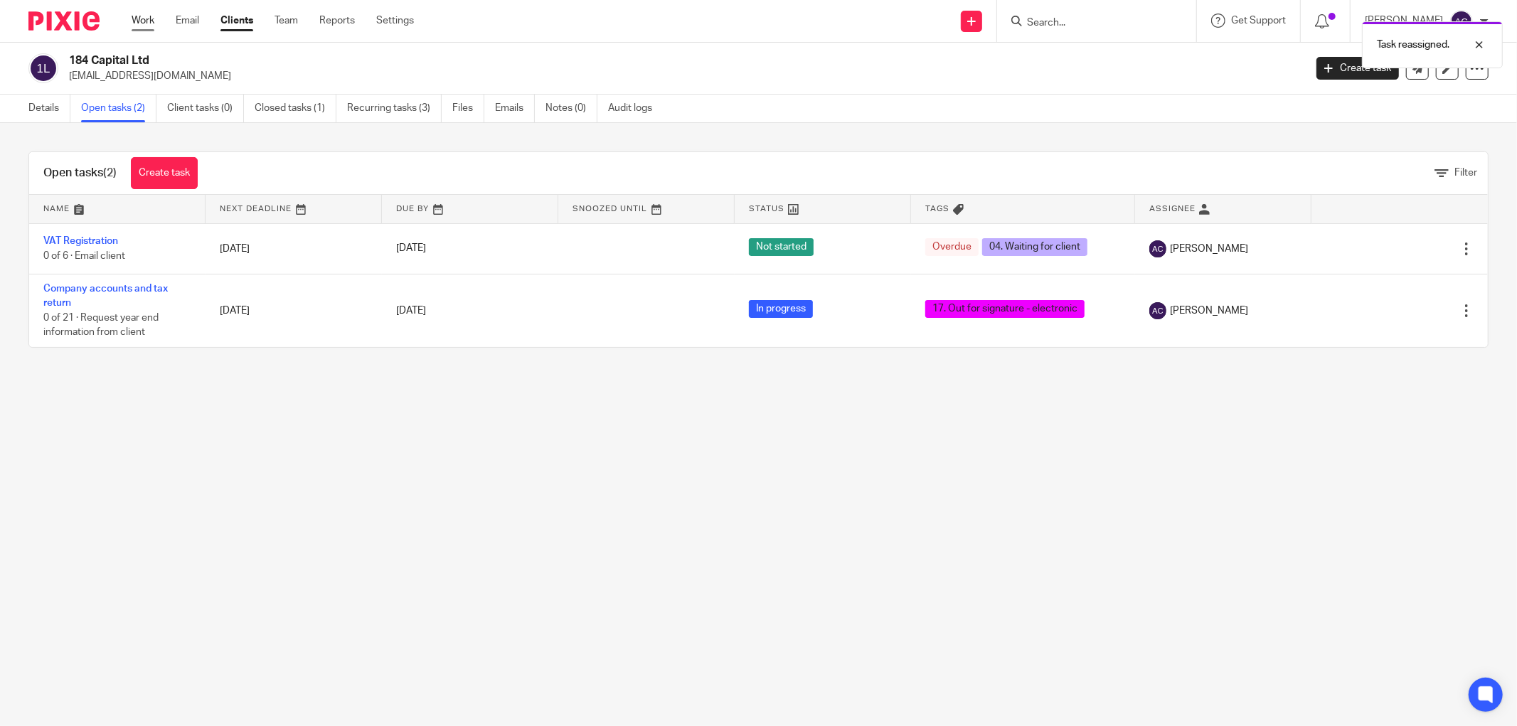
click at [138, 23] on link "Work" at bounding box center [143, 21] width 23 height 14
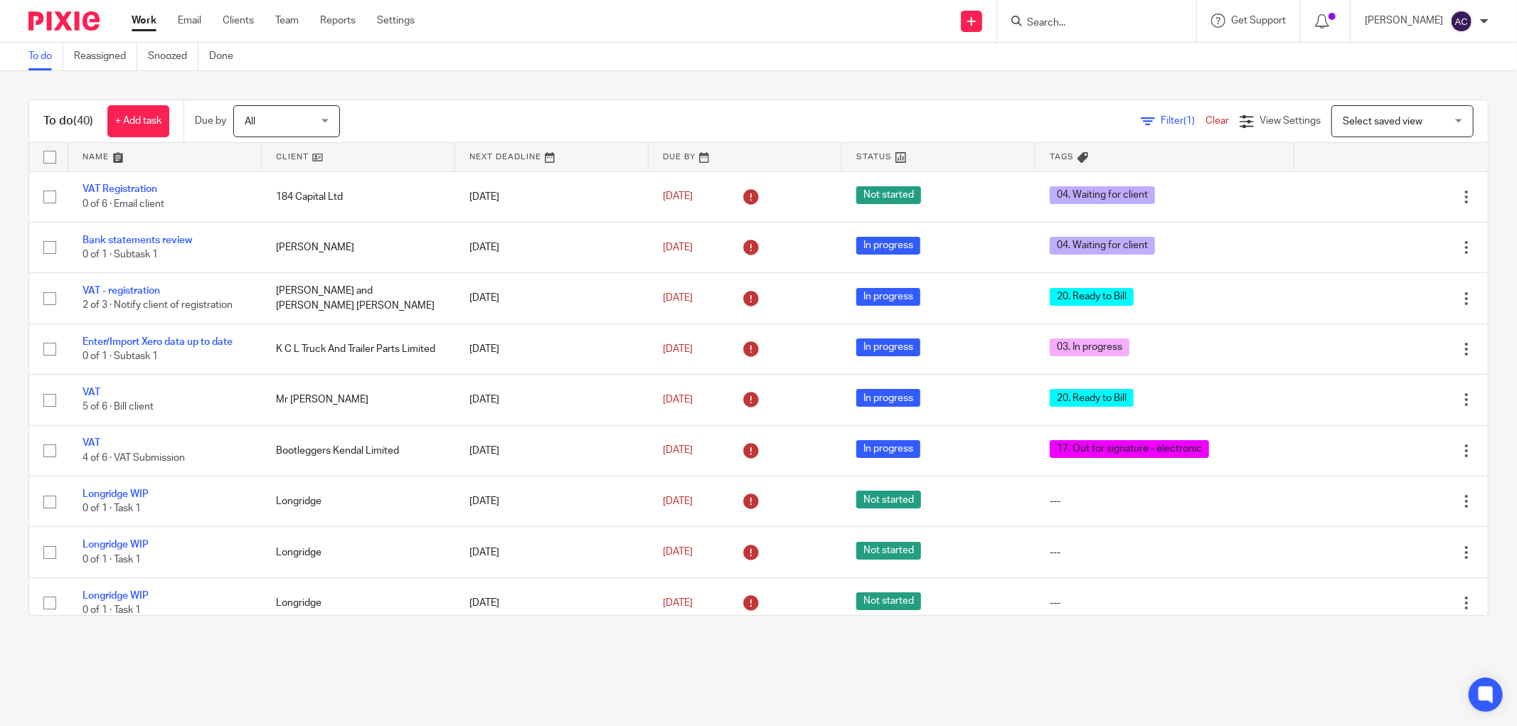
click at [1160, 119] on span "Filter (1)" at bounding box center [1182, 121] width 45 height 10
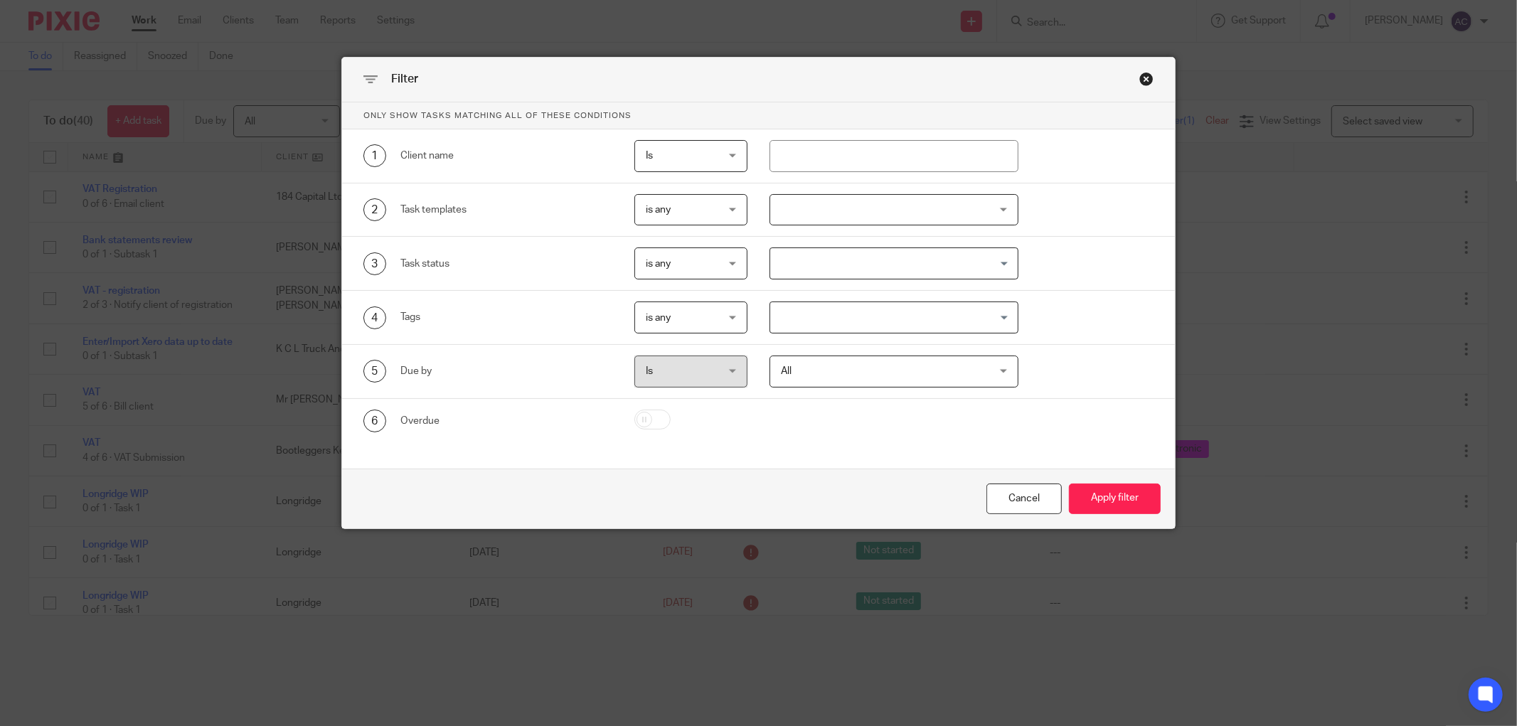
click at [826, 308] on input "Search for option" at bounding box center [890, 317] width 238 height 25
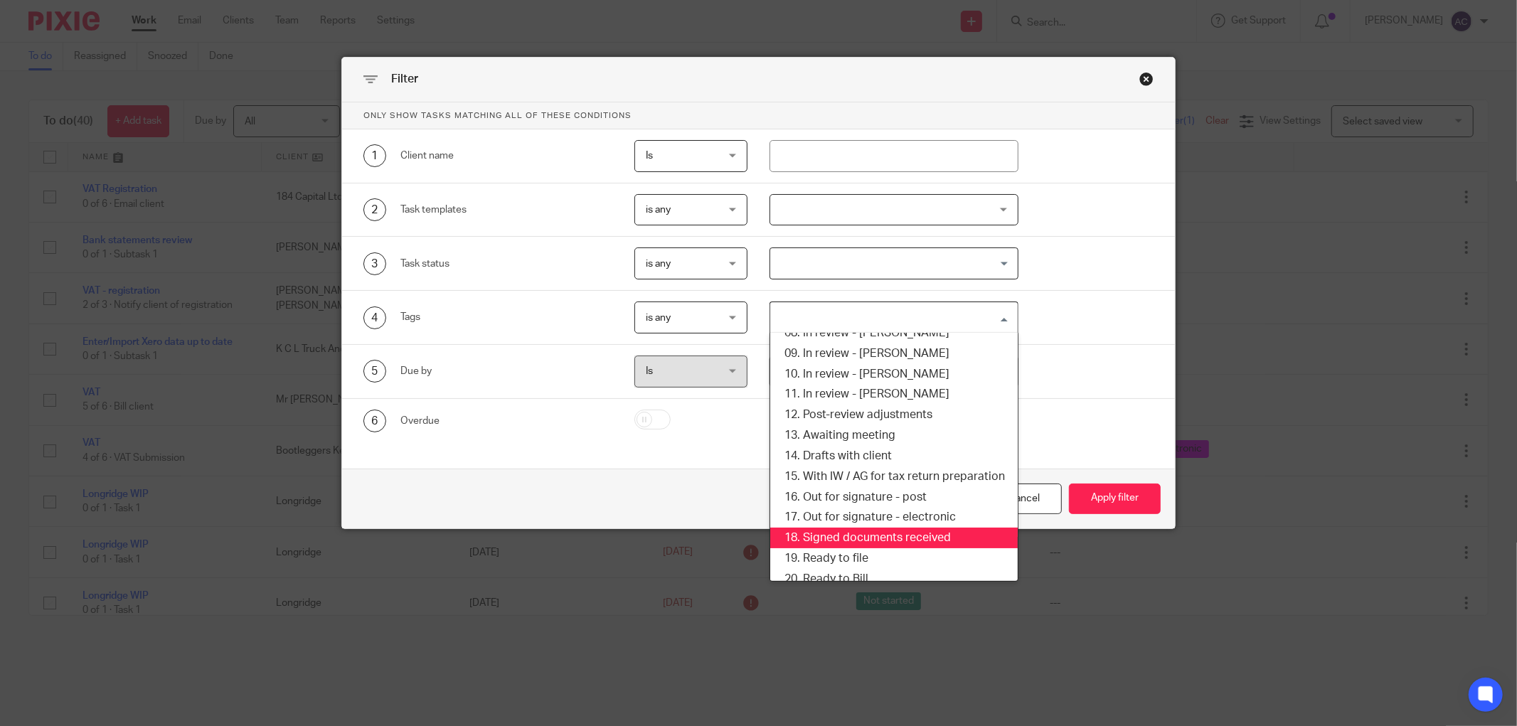
scroll to position [237, 0]
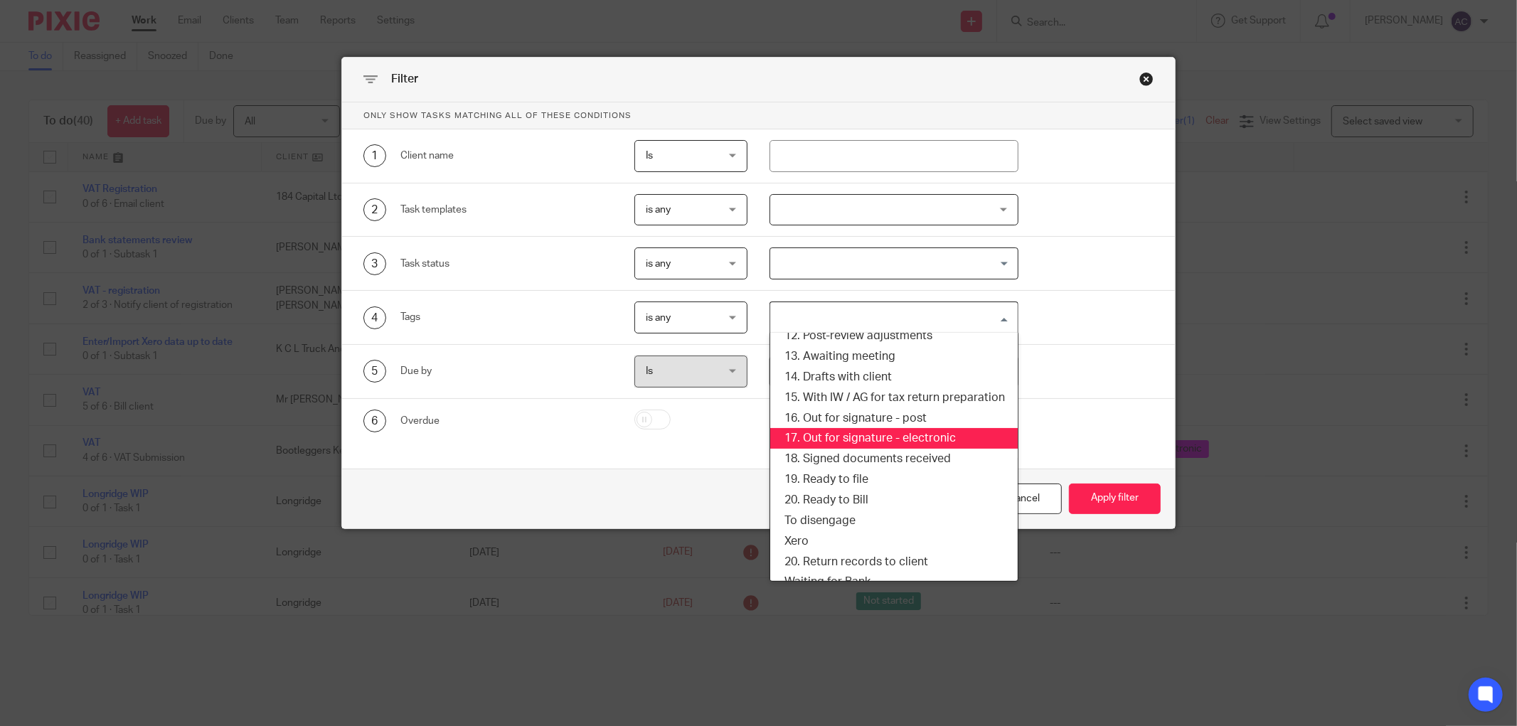
click at [902, 432] on li "17. Out for signature - electronic" at bounding box center [893, 438] width 247 height 21
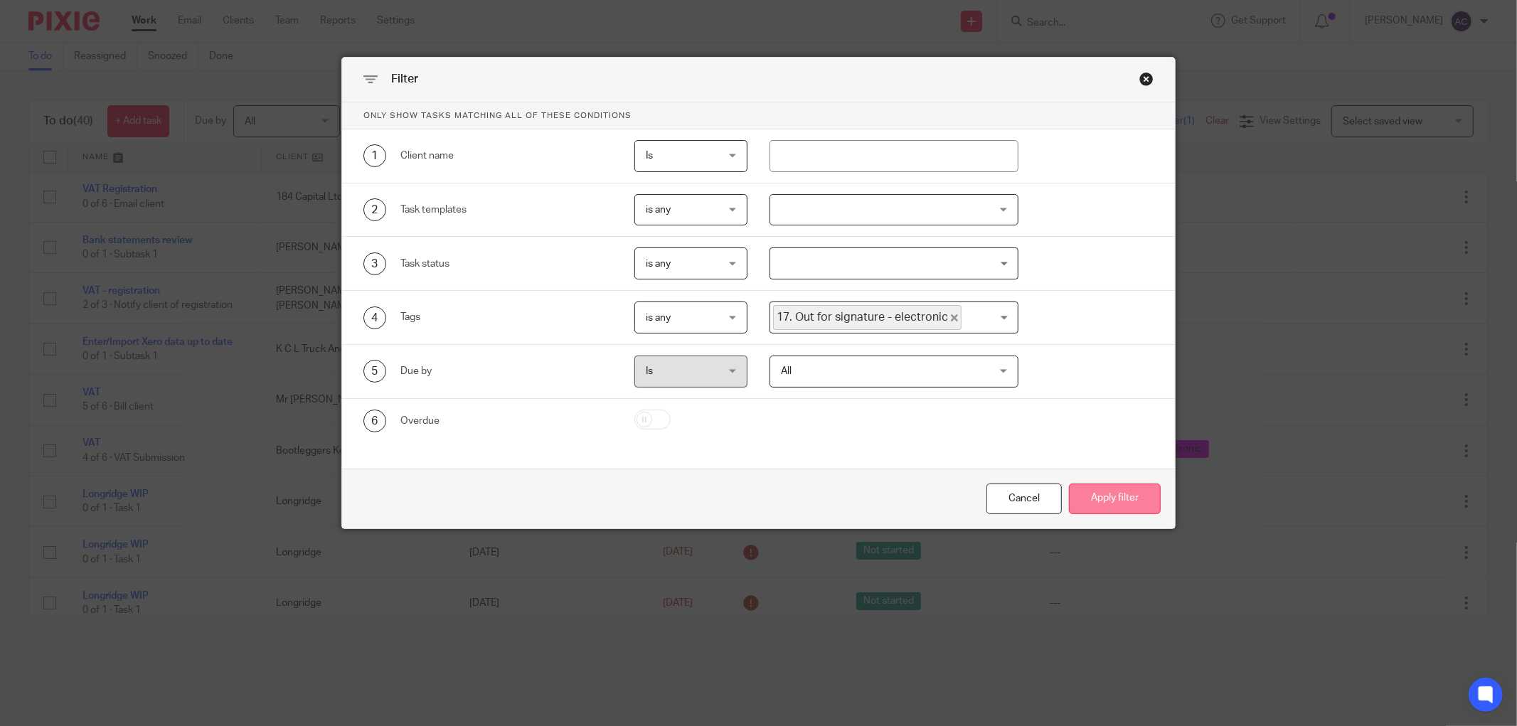
click at [1111, 499] on button "Apply filter" at bounding box center [1115, 498] width 92 height 31
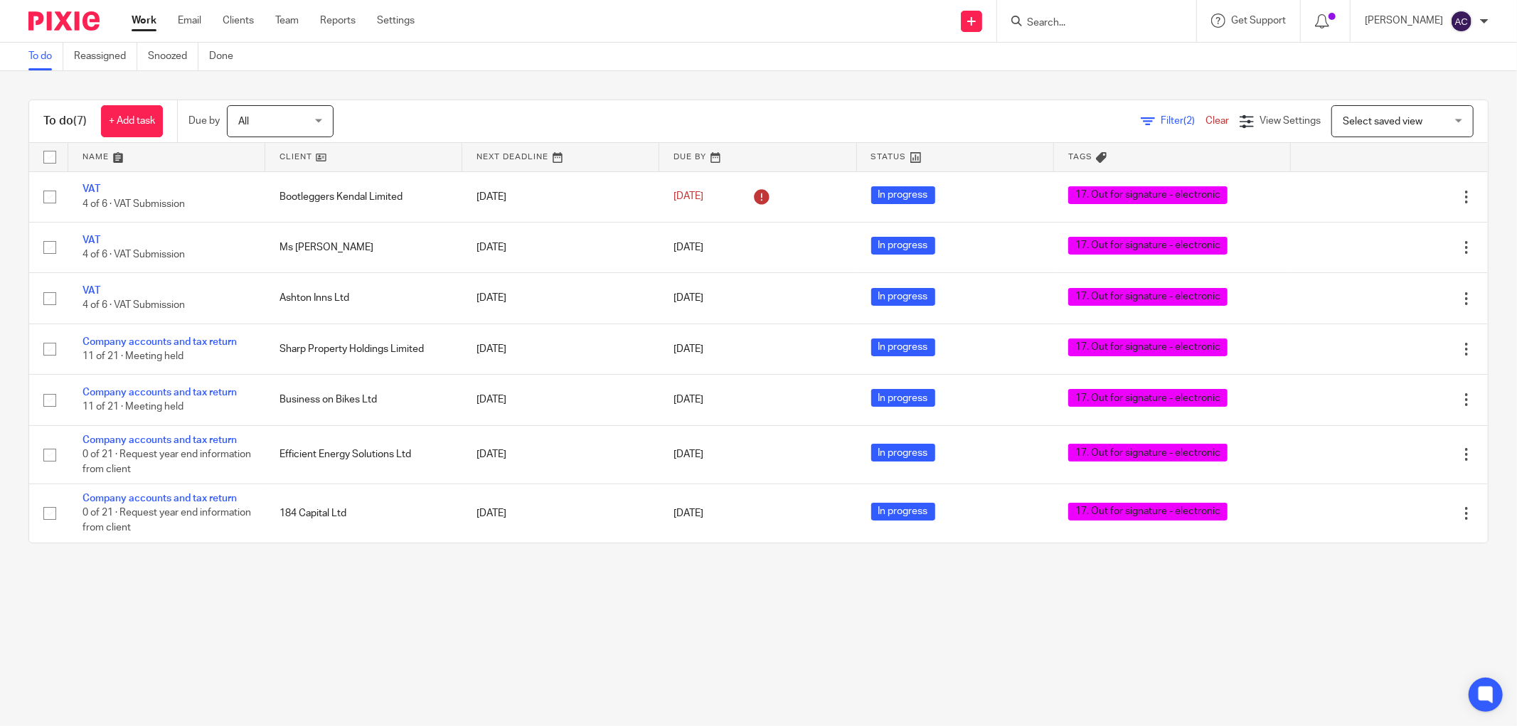
click at [1064, 20] on input "Search" at bounding box center [1089, 23] width 128 height 13
click at [1053, 21] on input "Search" at bounding box center [1089, 23] width 128 height 13
type input "jasmine"
click at [1054, 58] on link at bounding box center [1110, 55] width 176 height 21
click at [1075, 55] on link at bounding box center [1110, 55] width 176 height 21
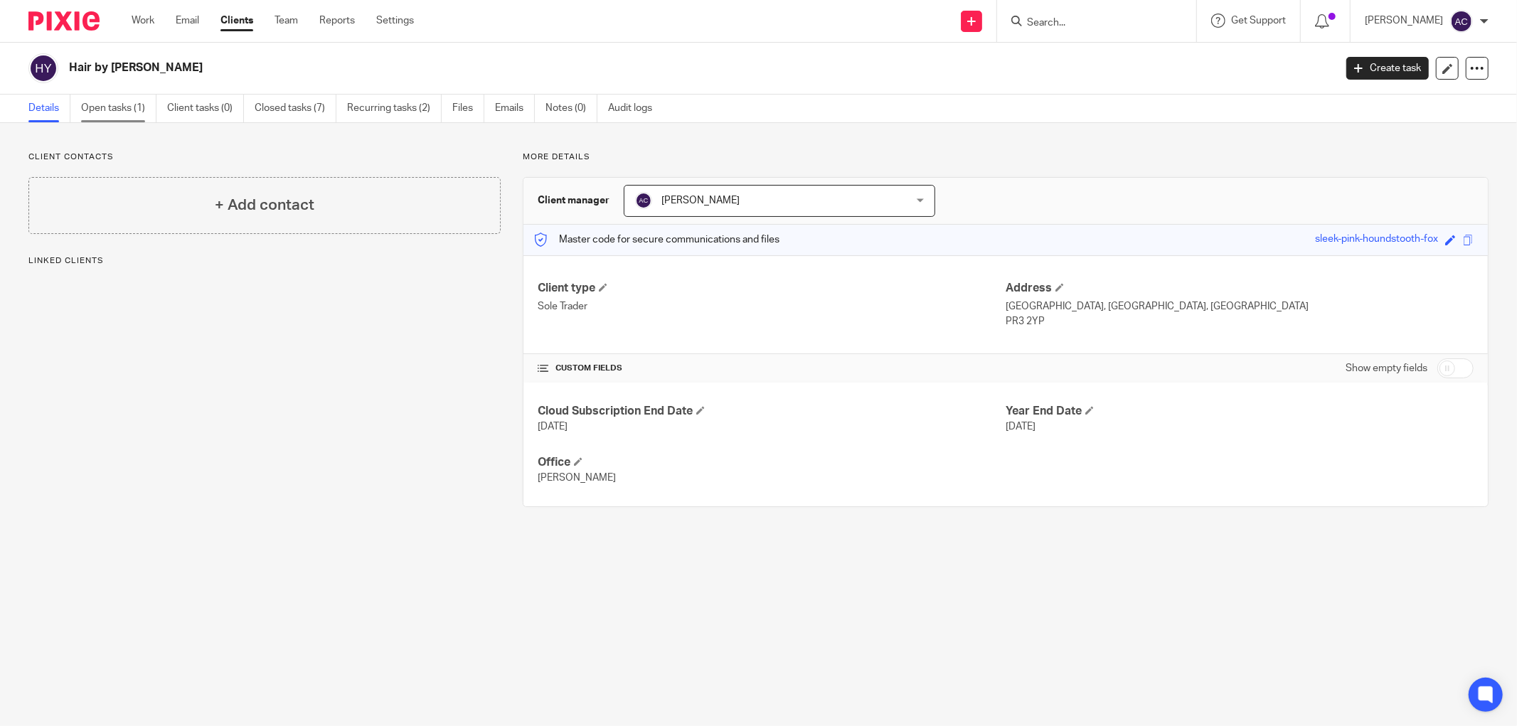
click at [114, 108] on link "Open tasks (1)" at bounding box center [118, 109] width 75 height 28
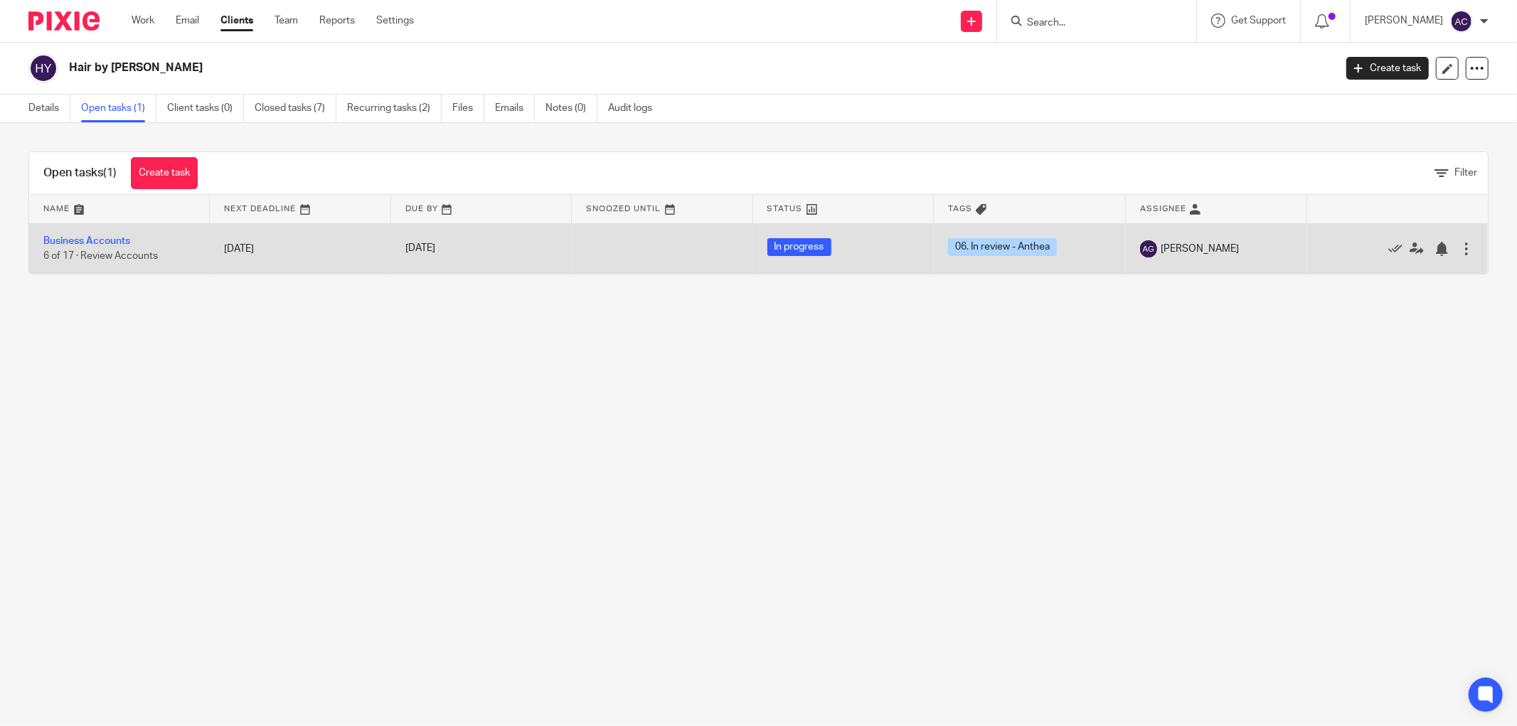
click at [105, 235] on td "Business Accounts 6 of 17 · Review Accounts" at bounding box center [119, 248] width 181 height 50
click at [107, 240] on link "Business Accounts" at bounding box center [86, 241] width 87 height 10
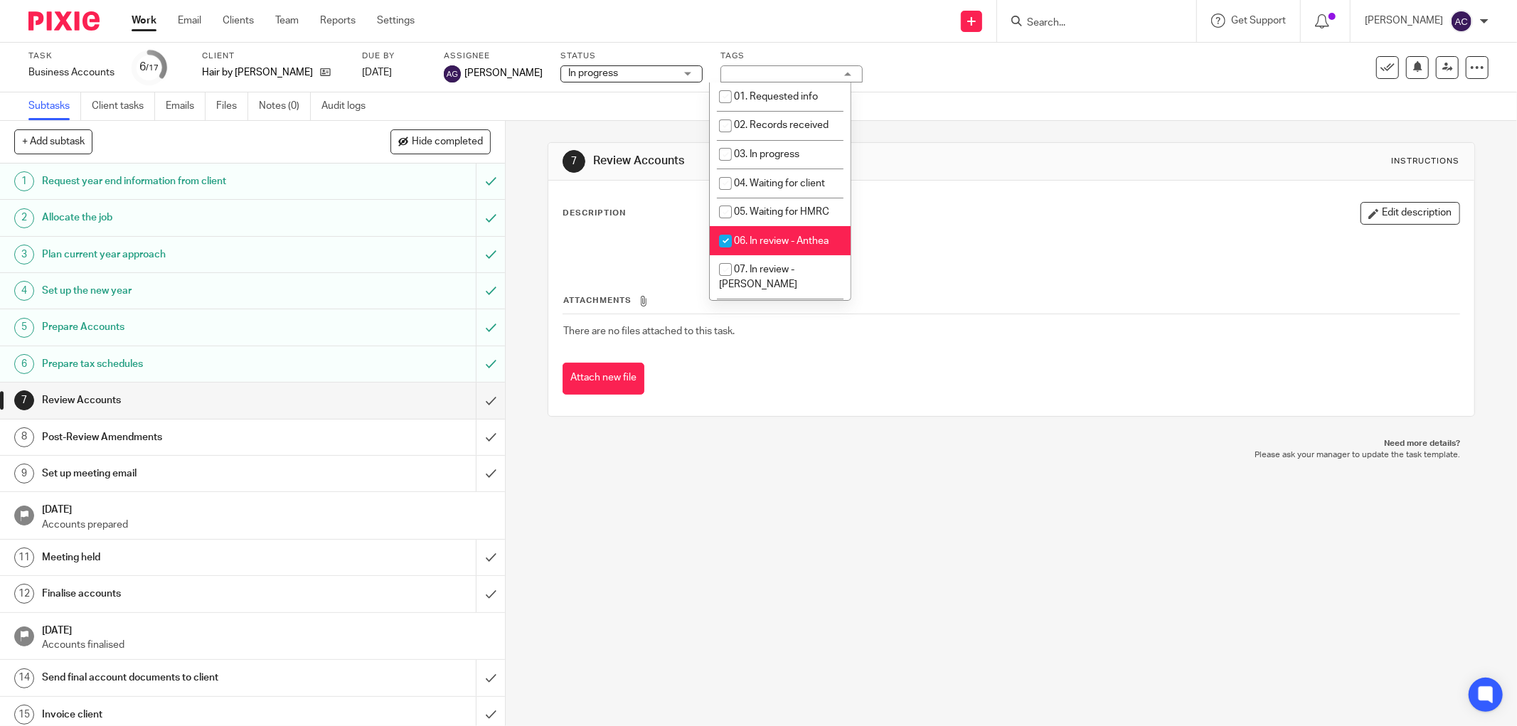
drag, startPoint x: 793, startPoint y: 251, endPoint x: 803, endPoint y: 250, distance: 10.7
click at [793, 250] on li "06. In review - Anthea" at bounding box center [780, 240] width 141 height 29
checkbox input "false"
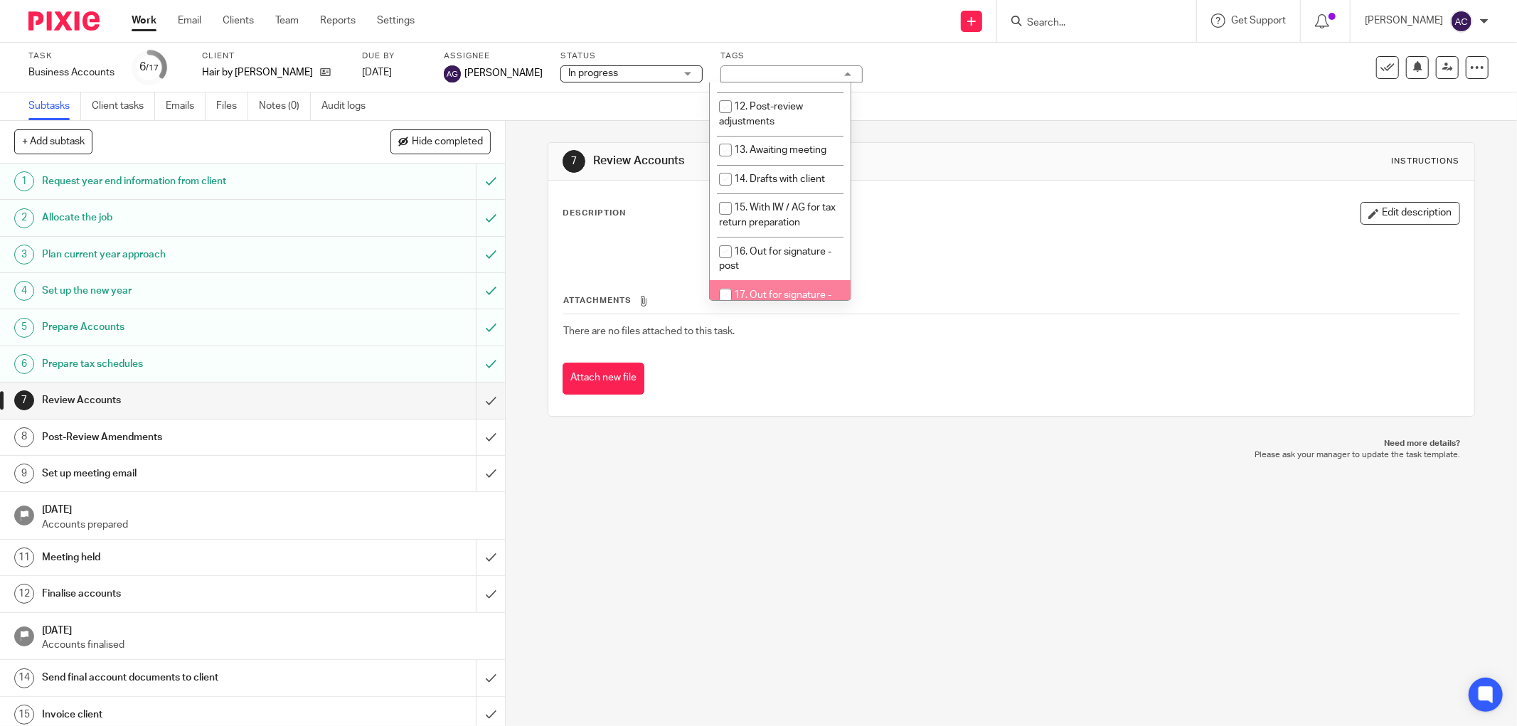
click at [742, 290] on span "17. Out for signature - electronic" at bounding box center [775, 302] width 112 height 25
checkbox input "true"
click at [1438, 76] on link at bounding box center [1446, 67] width 23 height 23
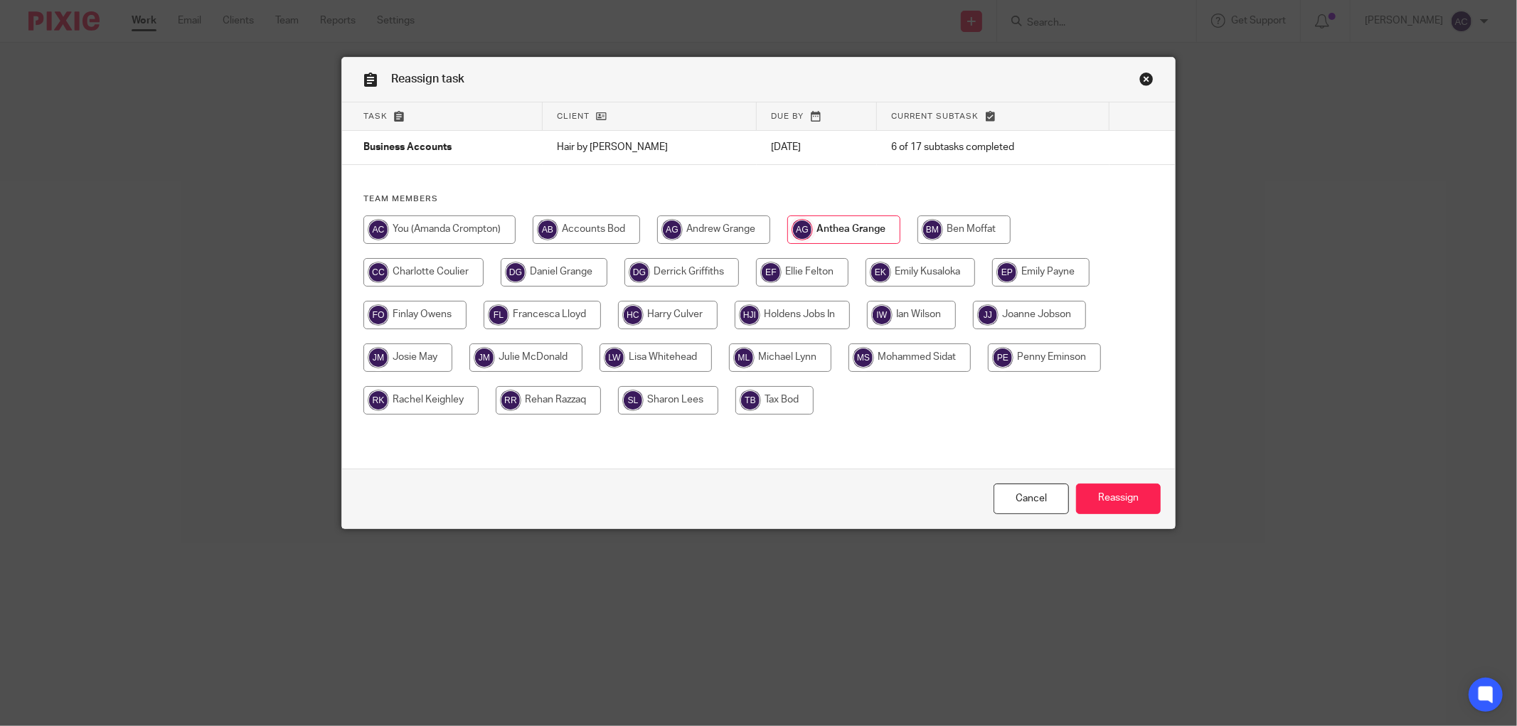
click at [399, 228] on input "radio" at bounding box center [439, 229] width 152 height 28
radio input "true"
click at [1124, 507] on input "Reassign" at bounding box center [1118, 498] width 85 height 31
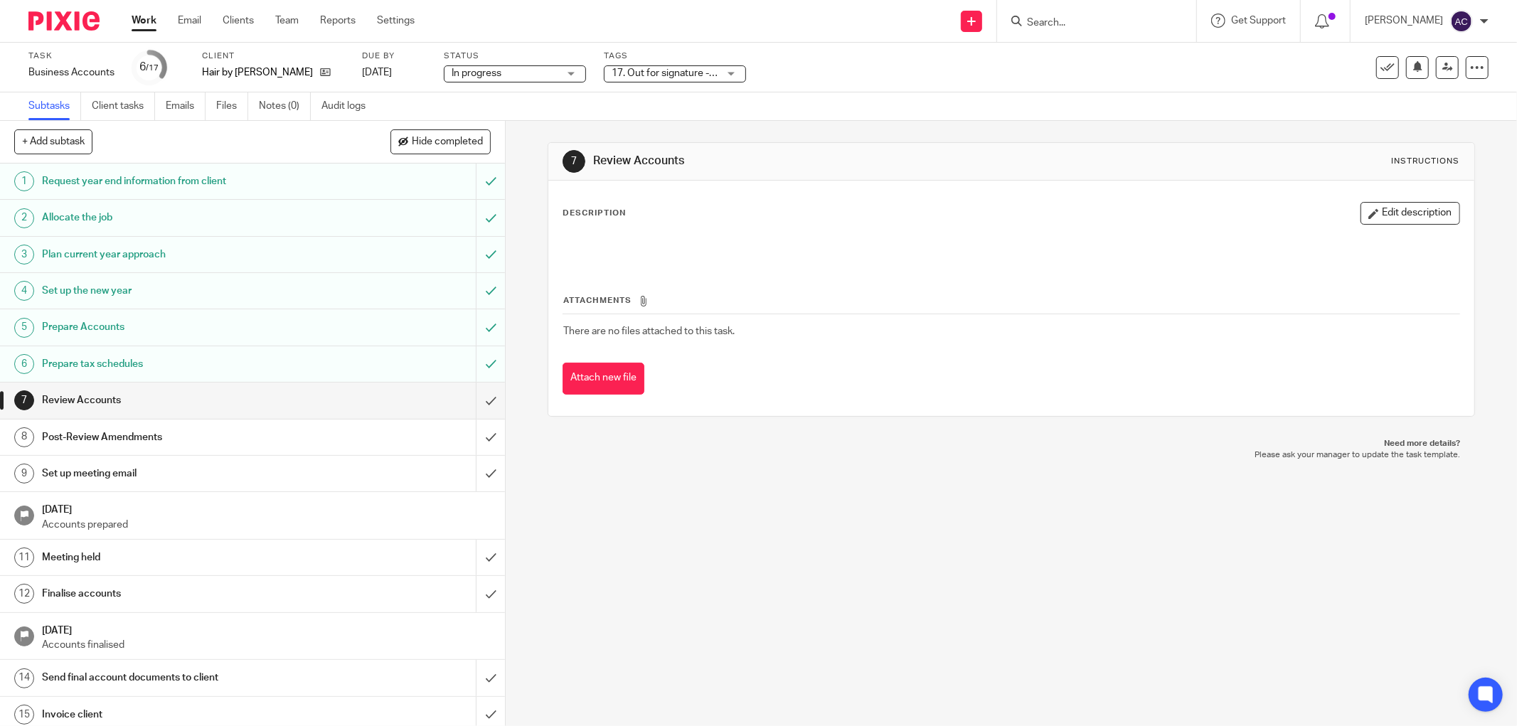
click at [146, 21] on link "Work" at bounding box center [144, 21] width 25 height 14
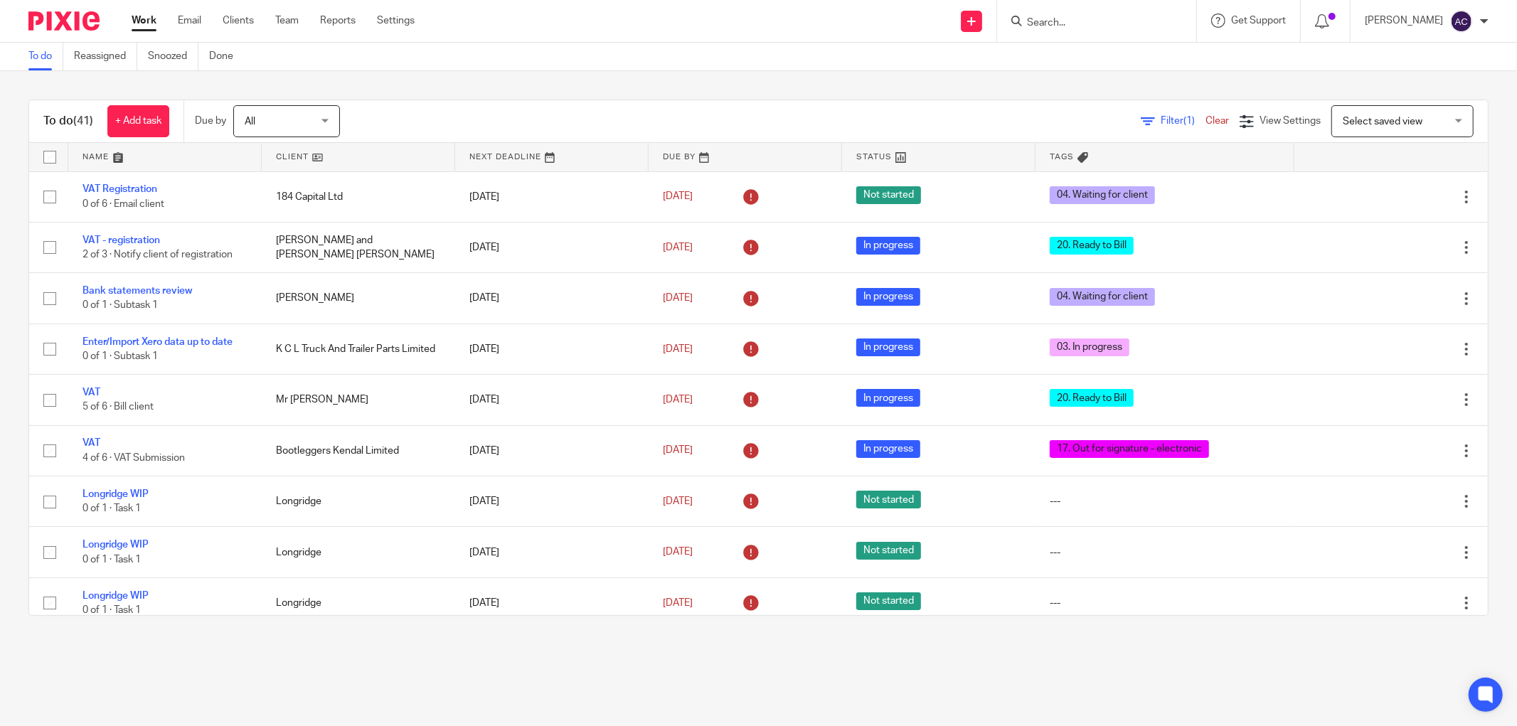
click at [1160, 119] on span "Filter (1)" at bounding box center [1182, 121] width 45 height 10
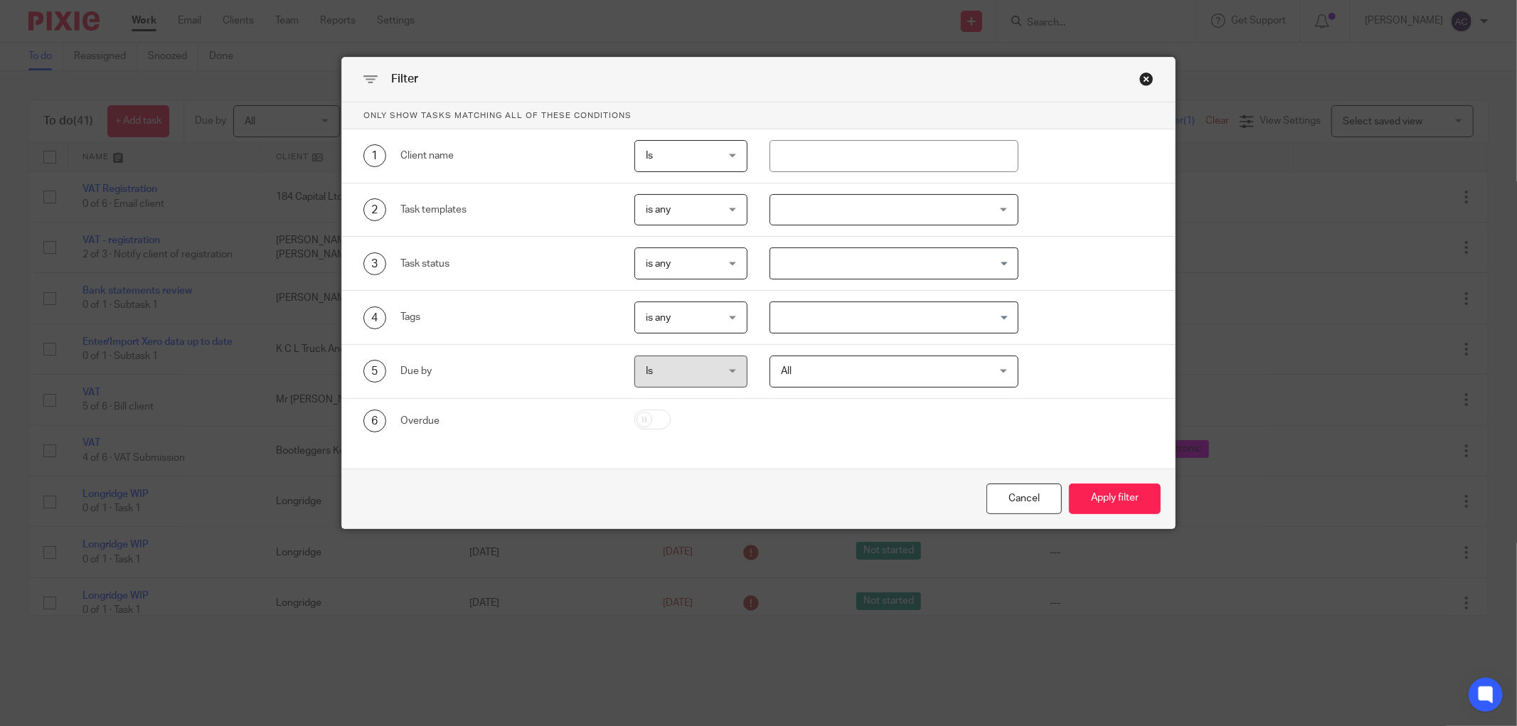
click at [921, 322] on input "Search for option" at bounding box center [890, 317] width 238 height 25
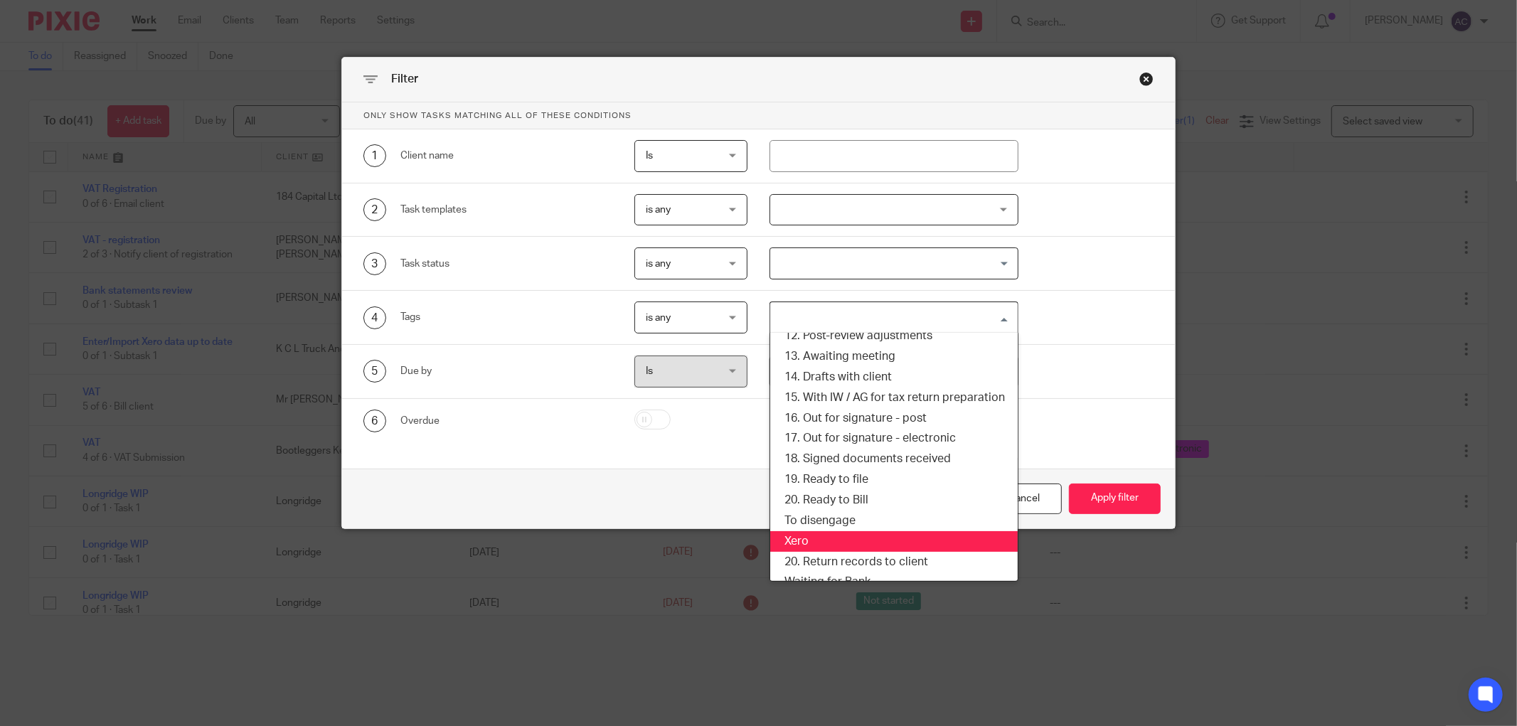
scroll to position [272, 0]
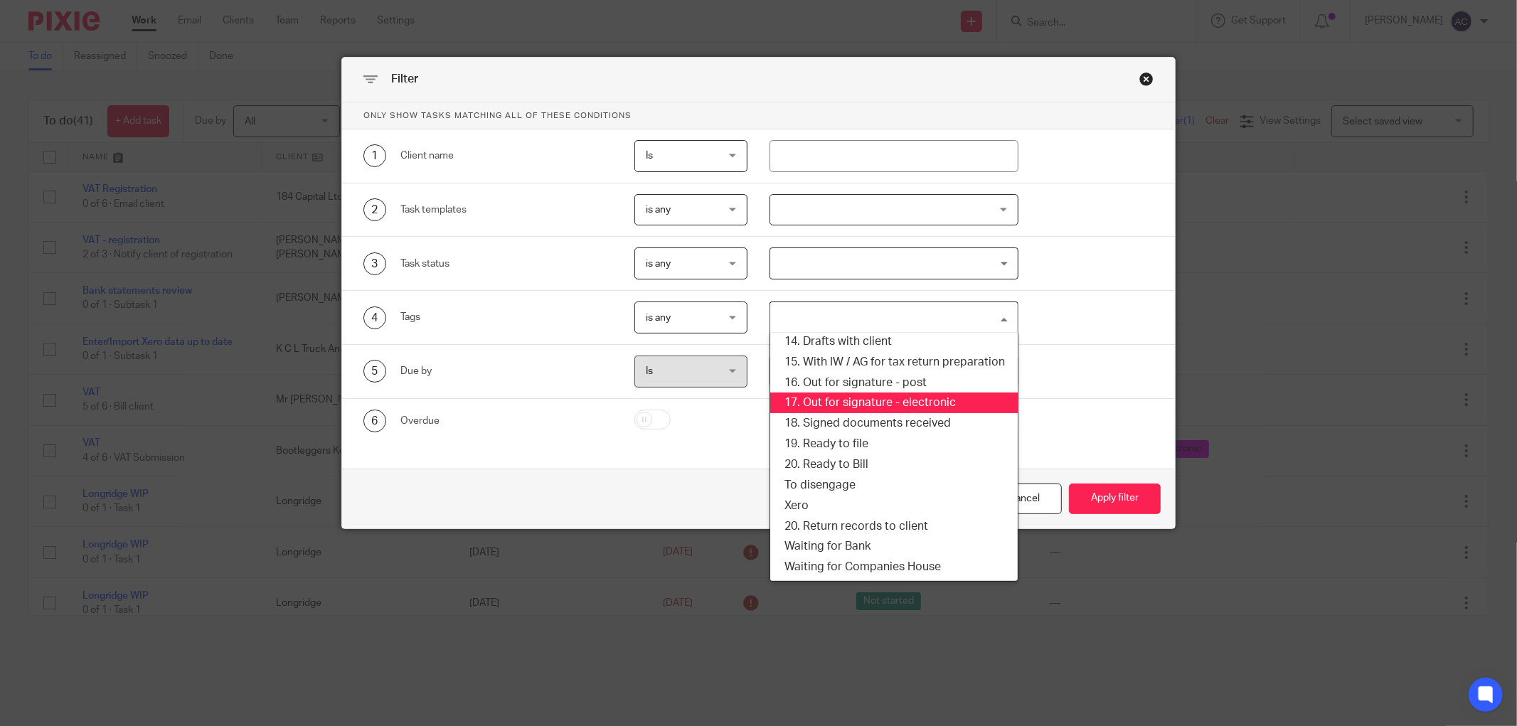
click at [847, 405] on li "17. Out for signature - electronic" at bounding box center [893, 402] width 247 height 21
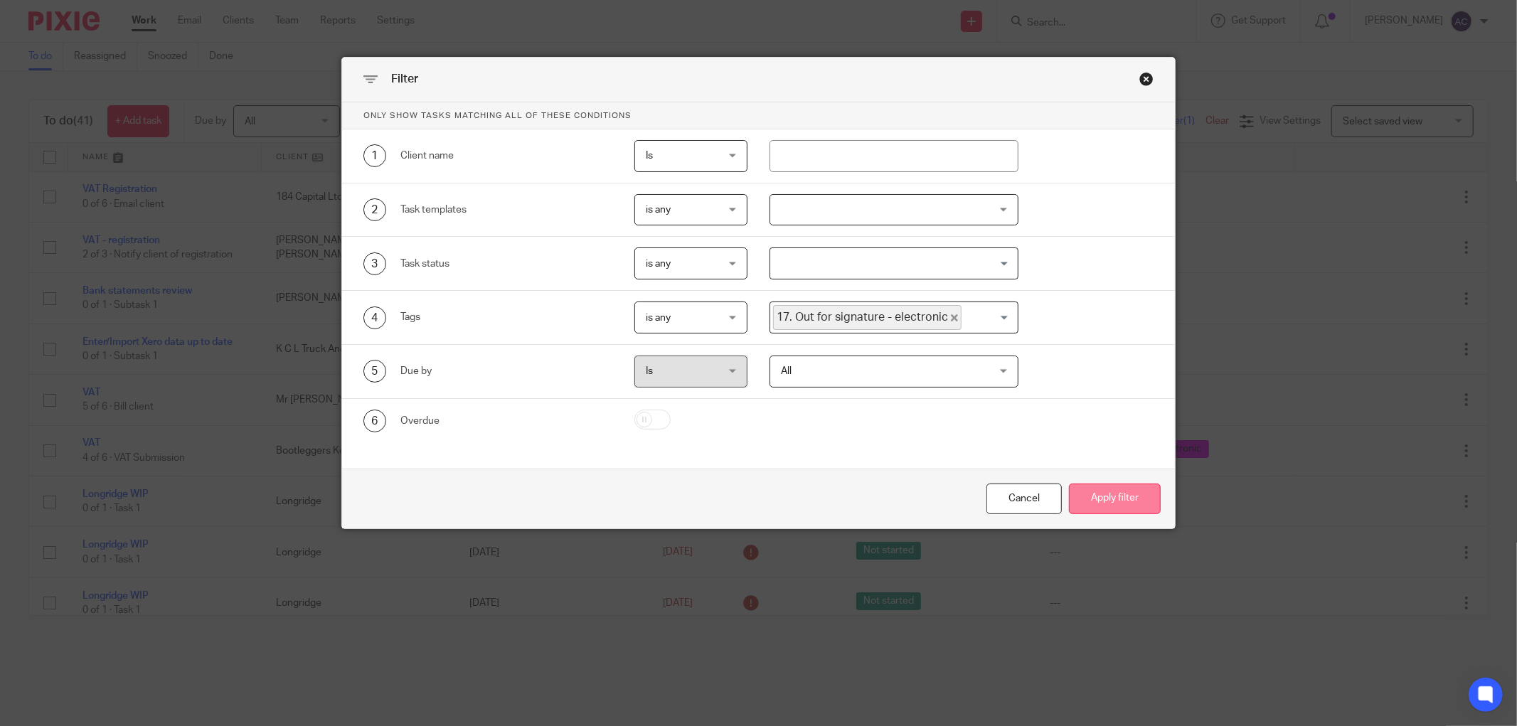
click at [1100, 503] on button "Apply filter" at bounding box center [1115, 498] width 92 height 31
